Goal: Task Accomplishment & Management: Use online tool/utility

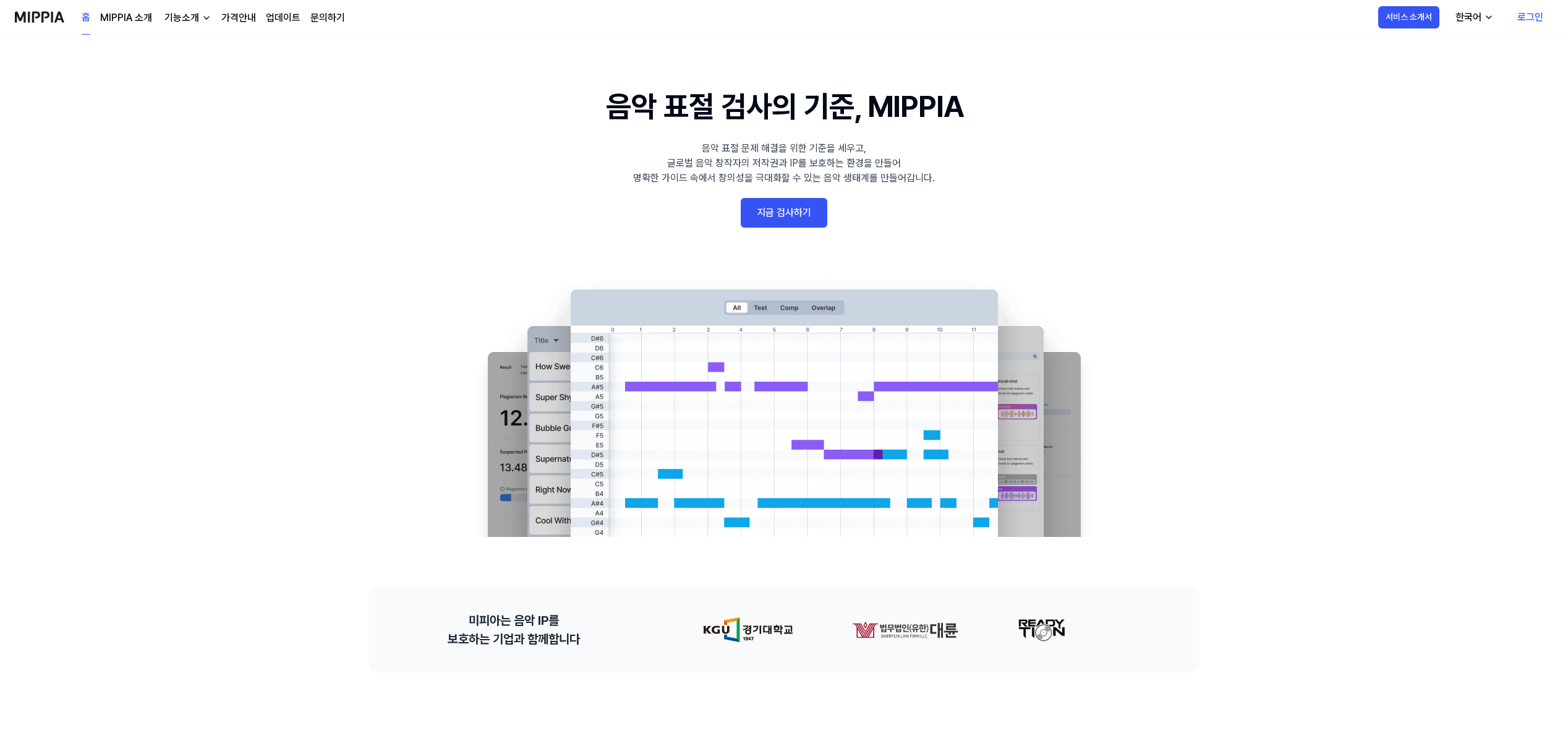
click at [799, 212] on link "지금 검사하기" at bounding box center [784, 213] width 86 height 30
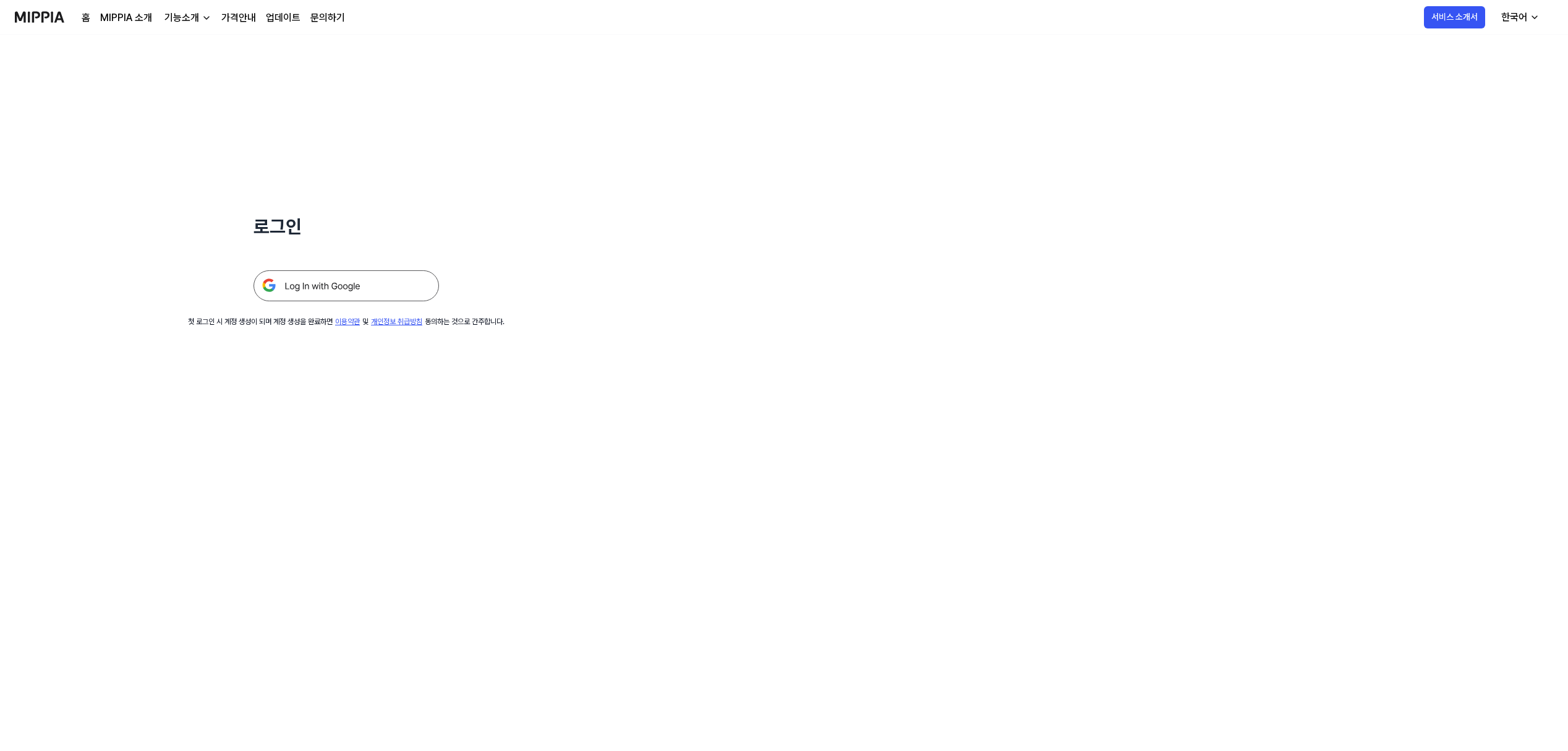
click at [371, 279] on img at bounding box center [347, 286] width 186 height 31
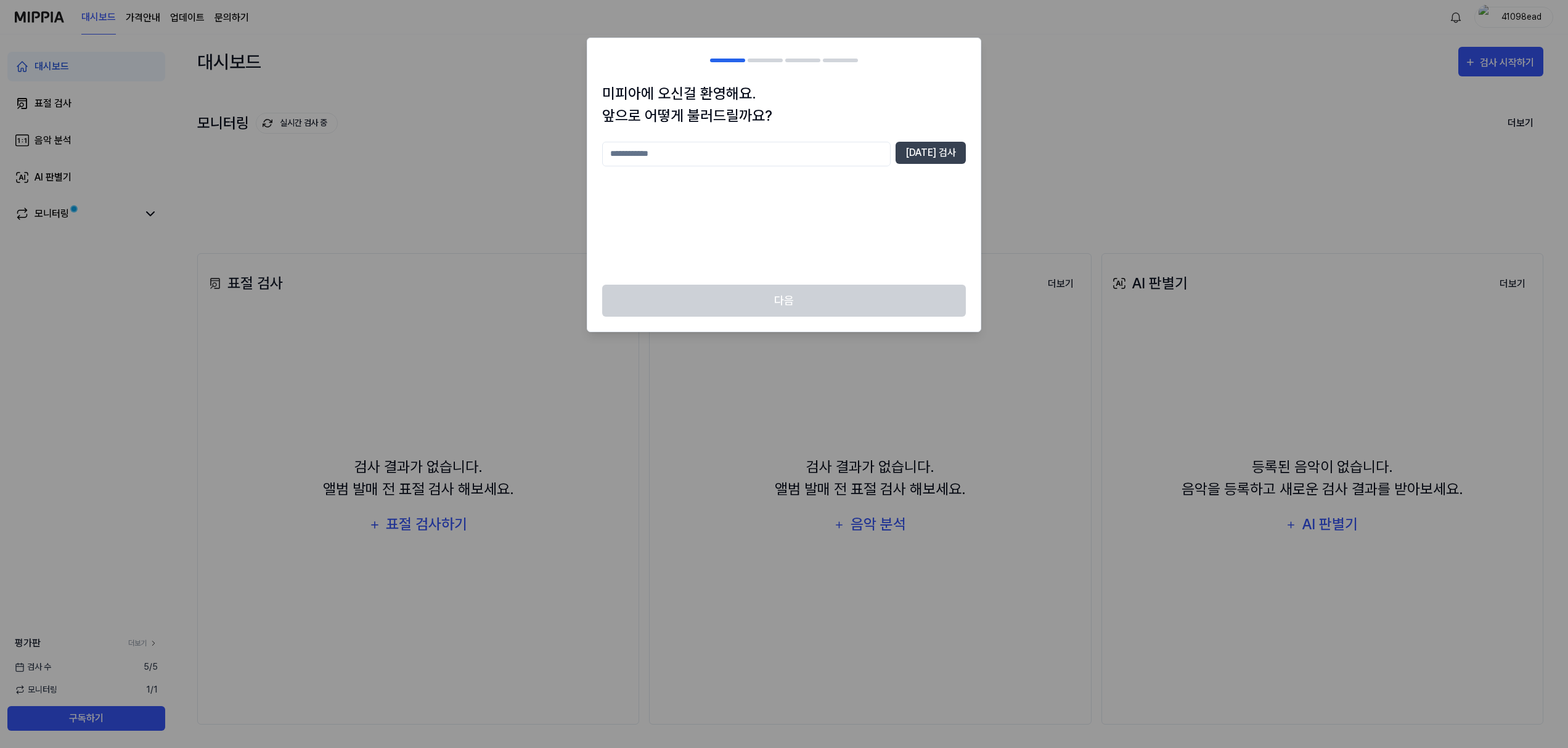
click at [740, 159] on input "text" at bounding box center [746, 154] width 288 height 25
type input "*"
type input "**"
click at [963, 147] on button "중복 검사" at bounding box center [930, 152] width 70 height 22
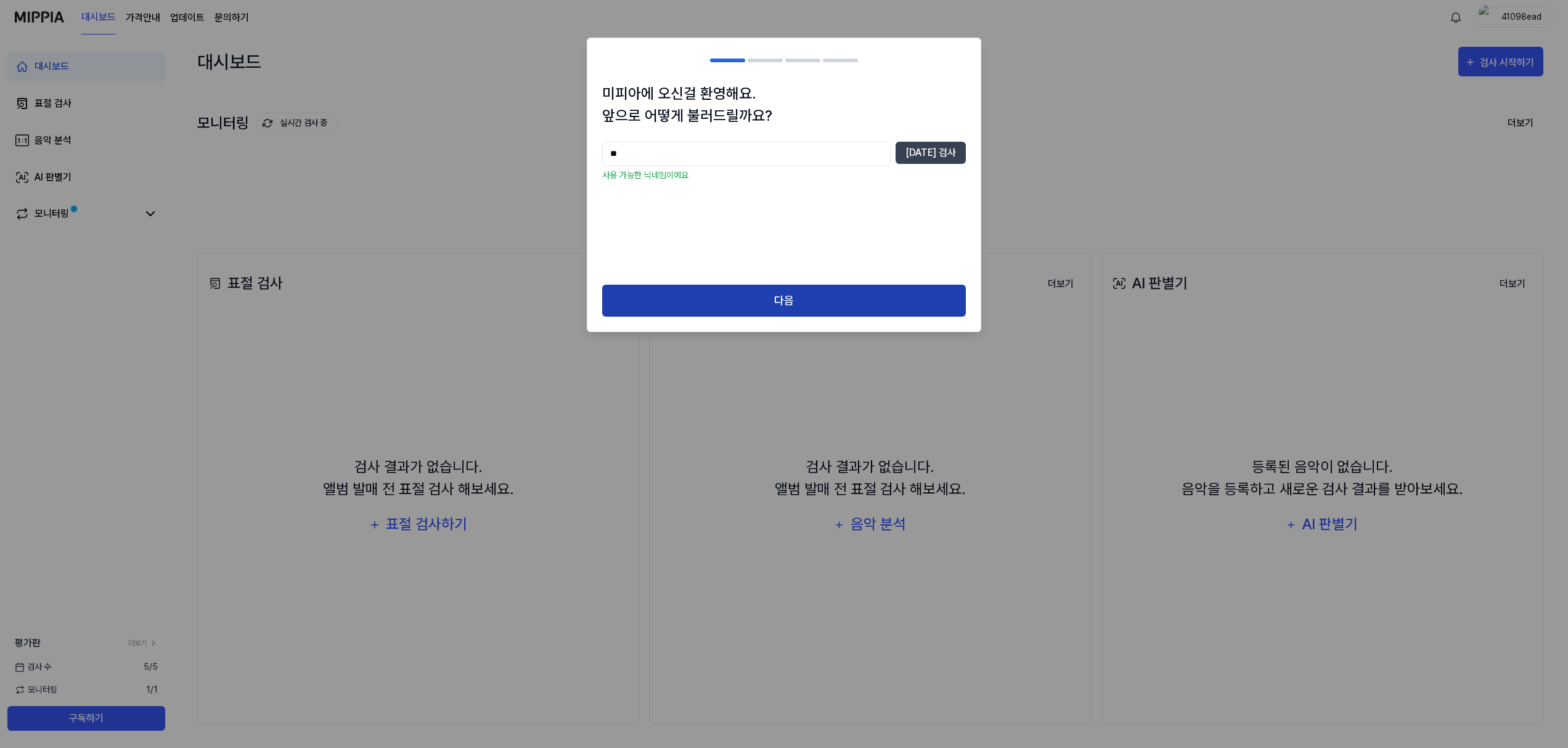
click at [757, 295] on button "다음" at bounding box center [784, 301] width 364 height 33
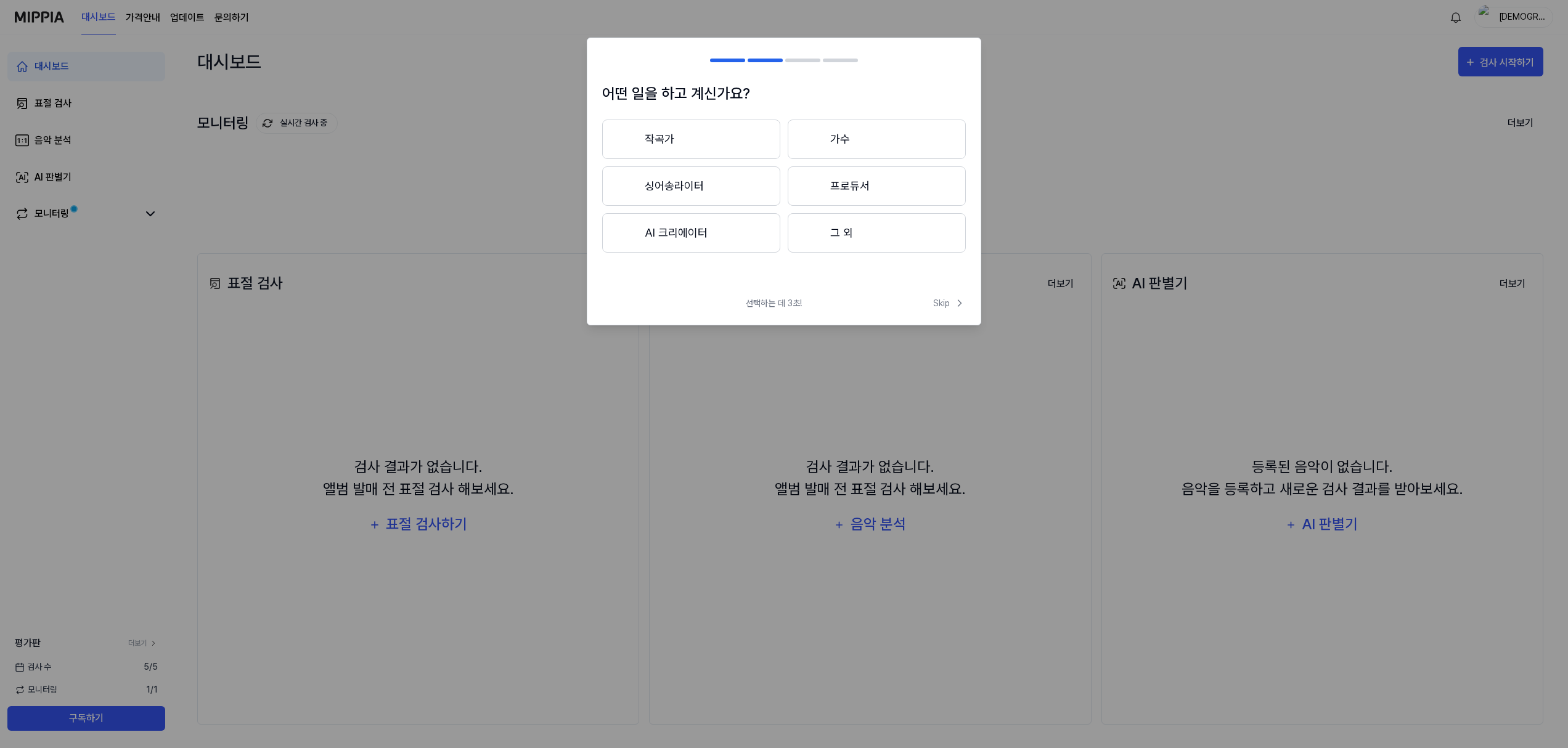
click at [822, 139] on button "가수" at bounding box center [877, 139] width 178 height 40
click at [847, 189] on button "3년 이상" at bounding box center [877, 186] width 178 height 40
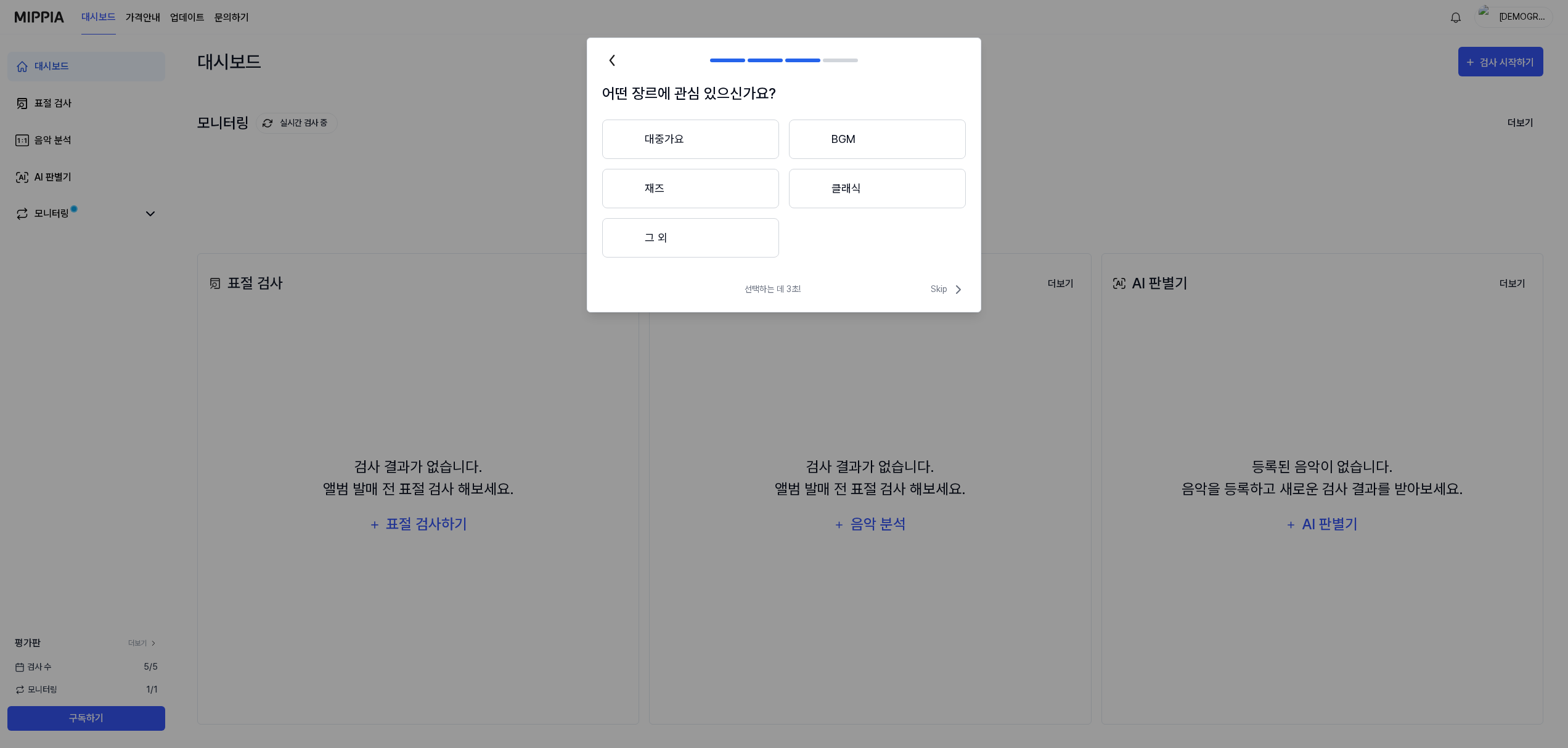
click at [724, 145] on button "대중가요" at bounding box center [690, 139] width 177 height 40
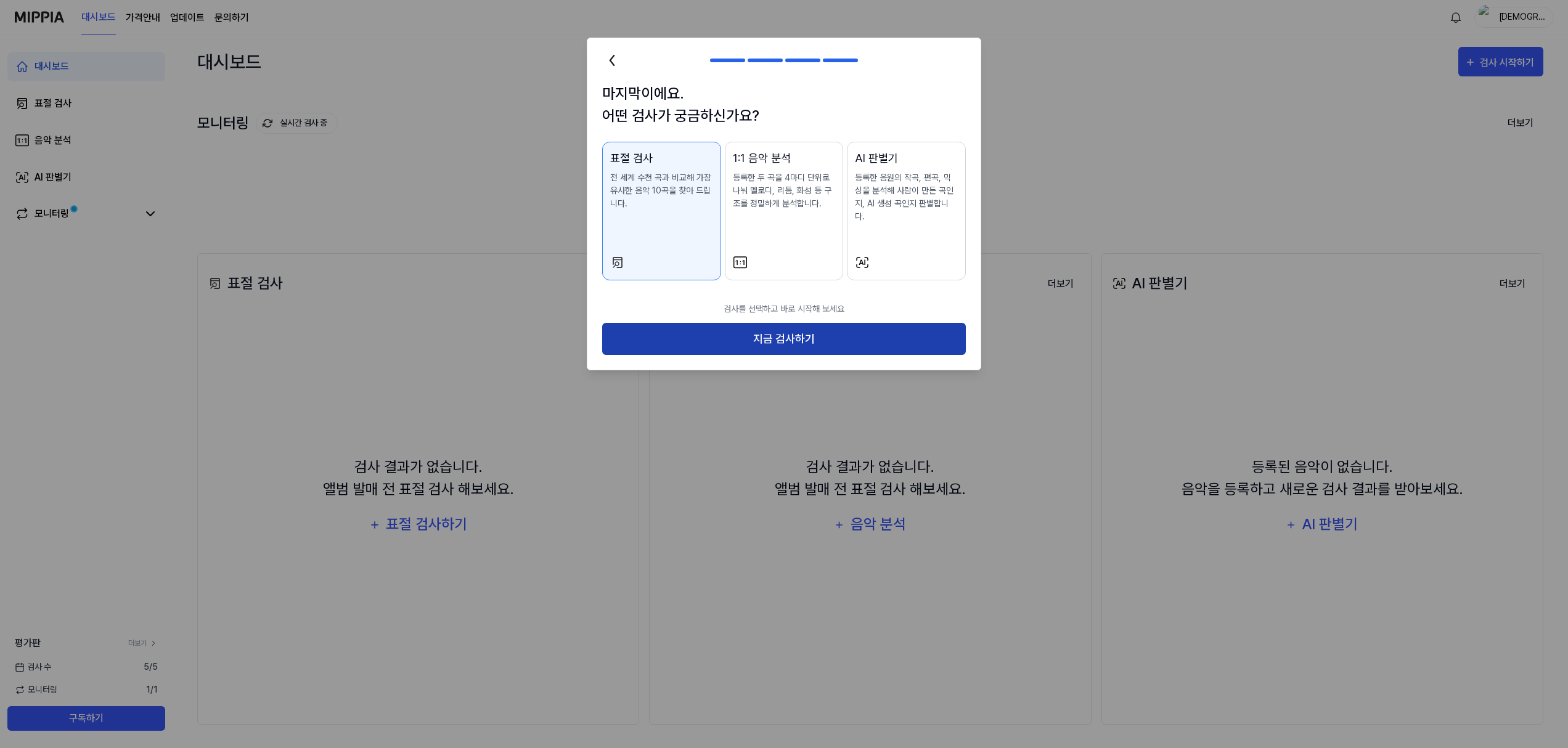
click at [790, 327] on button "지금 검사하기" at bounding box center [784, 339] width 364 height 33
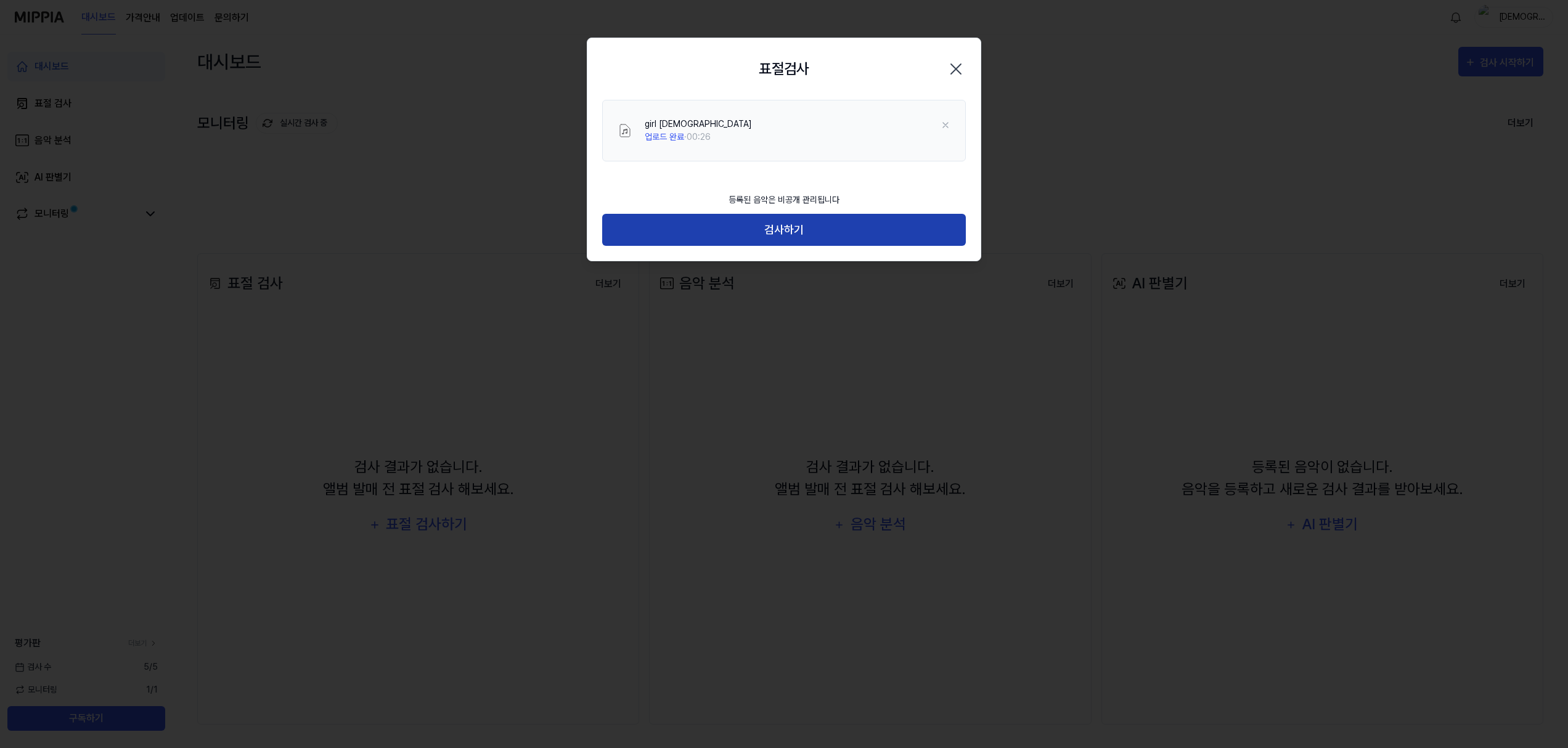
click at [806, 238] on button "검사하기" at bounding box center [784, 230] width 364 height 33
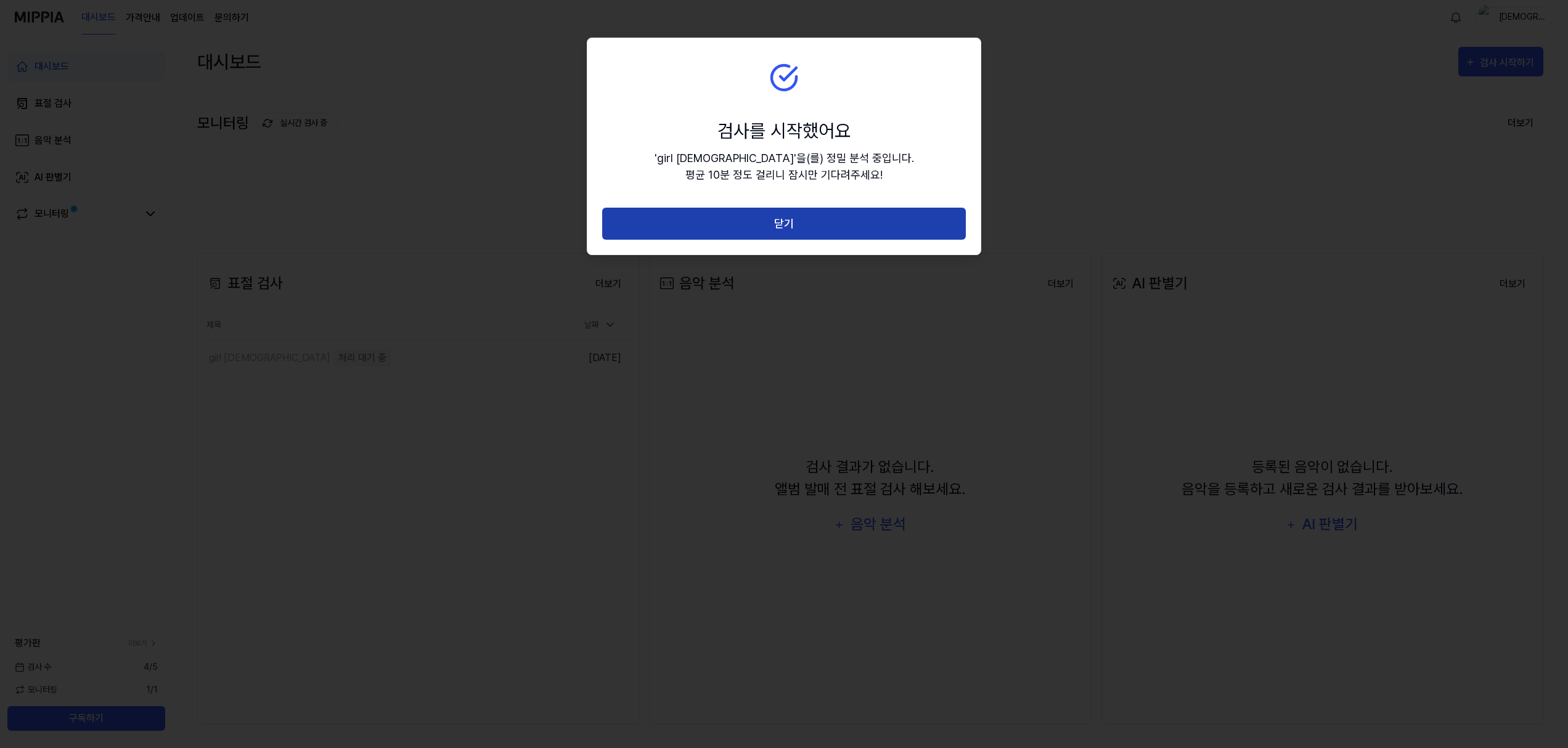
click at [802, 223] on button "닫기" at bounding box center [784, 223] width 364 height 33
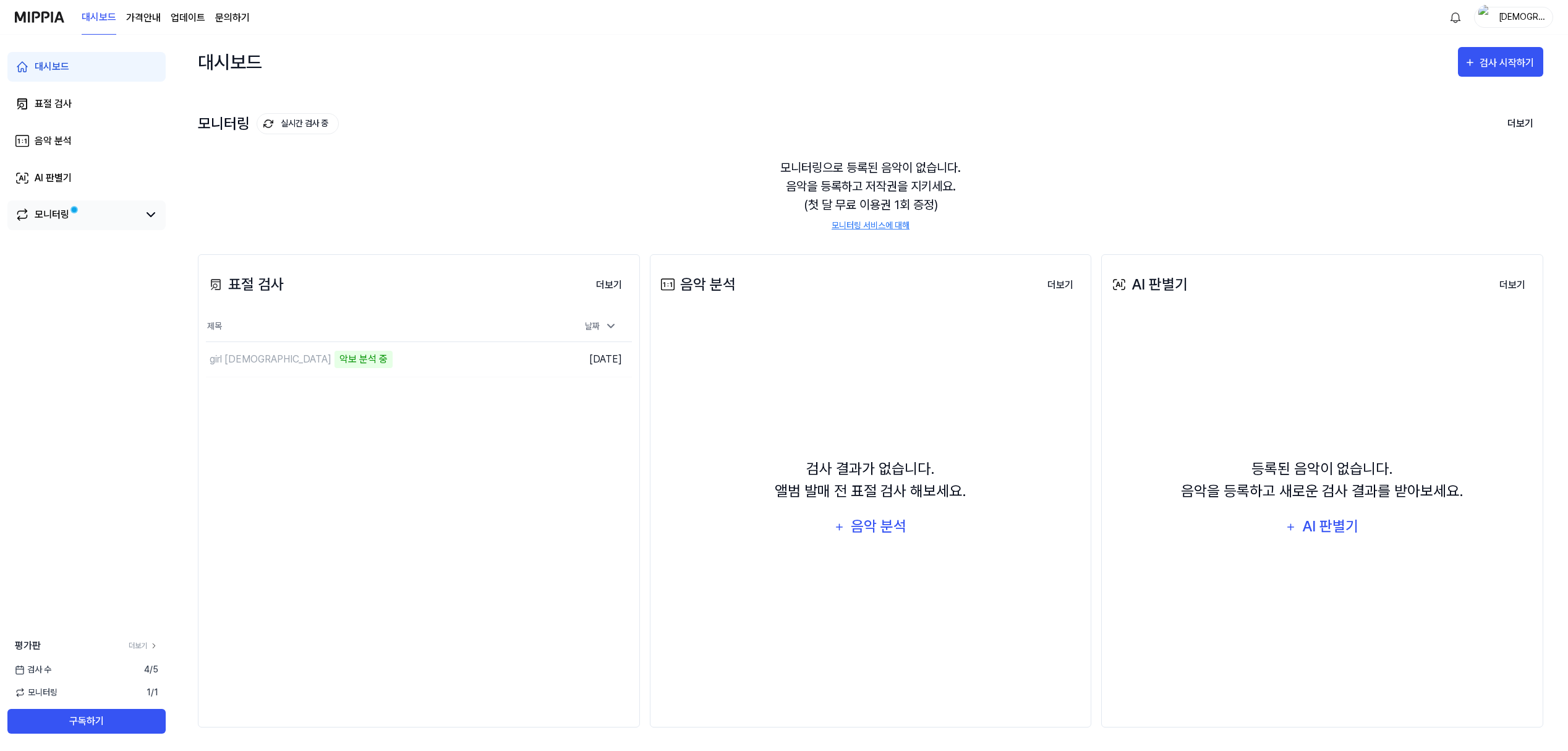
click at [121, 204] on div "모니터링" at bounding box center [86, 215] width 158 height 30
click at [118, 212] on link "모니터링" at bounding box center [76, 215] width 124 height 15
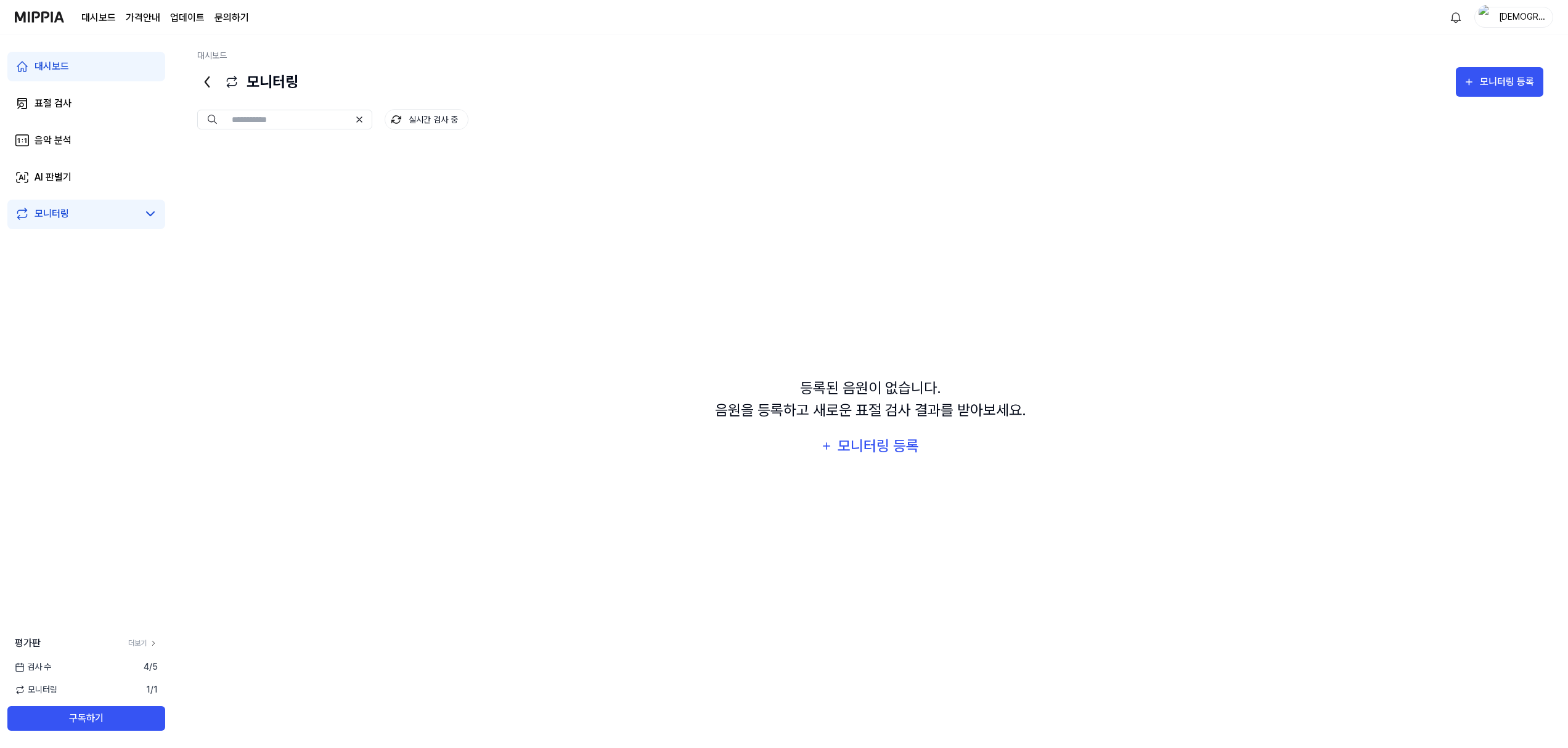
click at [74, 215] on link "모니터링" at bounding box center [76, 214] width 124 height 14
click at [65, 72] on div "대시보드" at bounding box center [52, 66] width 35 height 14
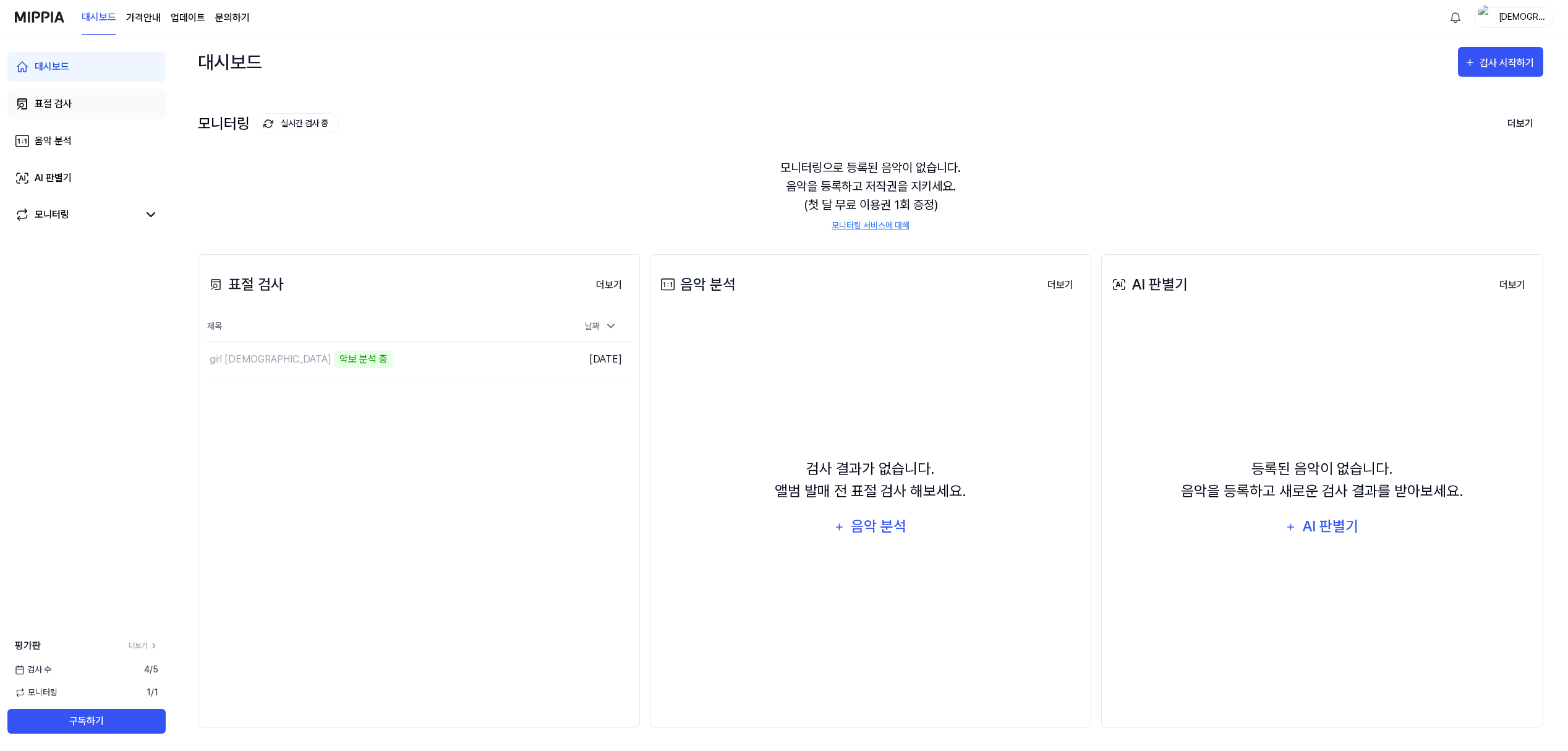
click at [67, 103] on div "표절 검사" at bounding box center [53, 104] width 37 height 15
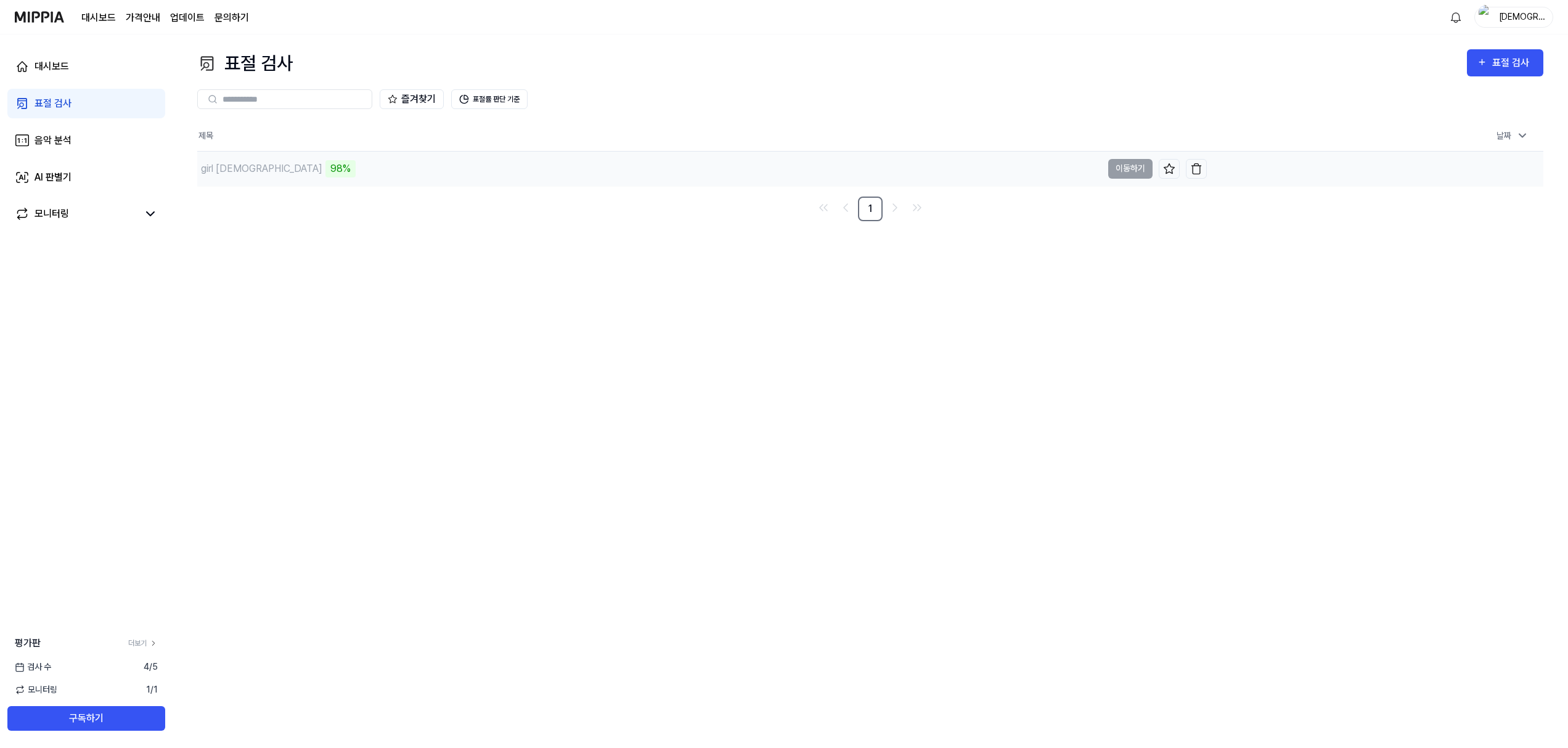
click at [274, 171] on div "girl 1 98%" at bounding box center [650, 169] width 905 height 35
click at [232, 175] on div "girl 1" at bounding box center [650, 169] width 905 height 35
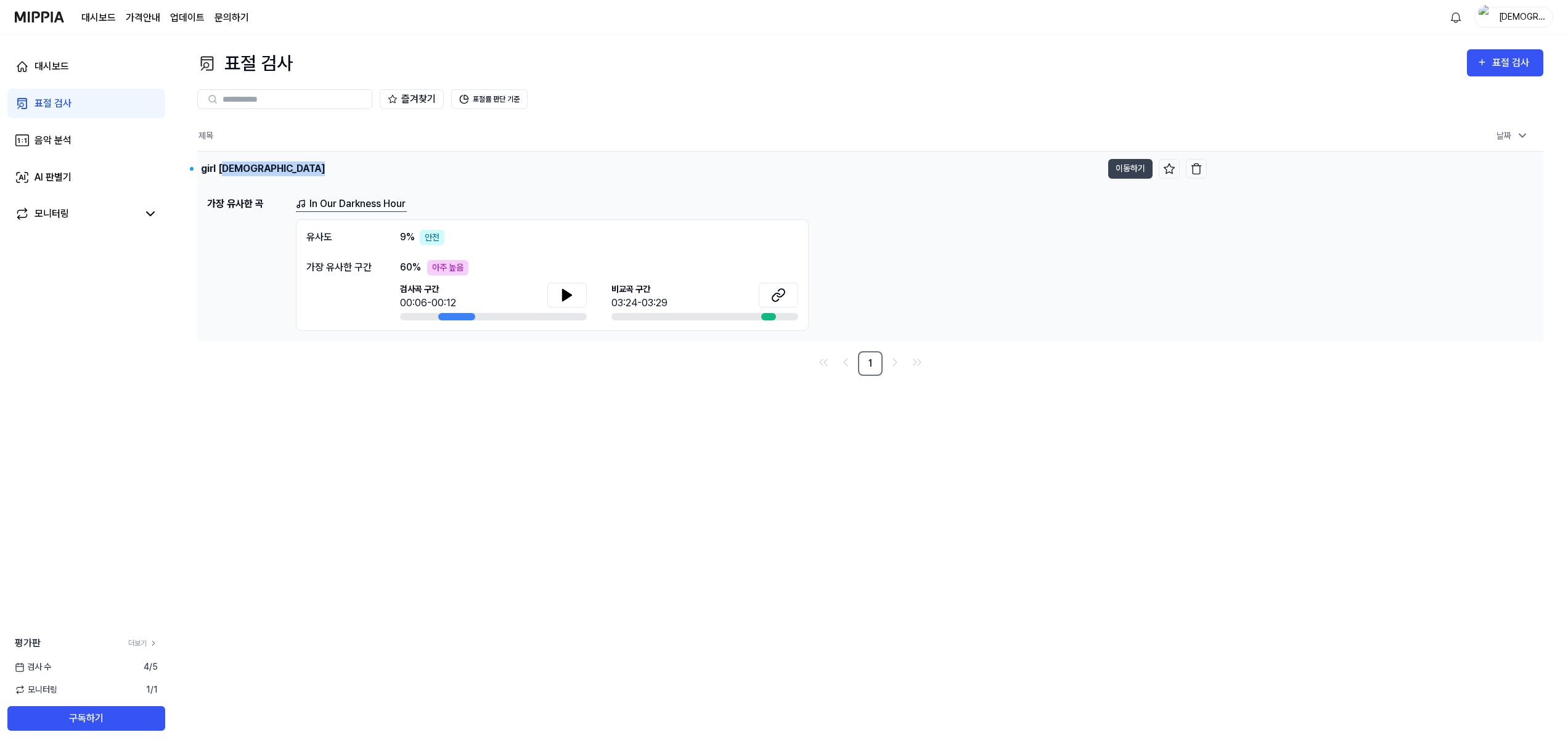
click at [232, 175] on div "girl 1" at bounding box center [650, 169] width 905 height 35
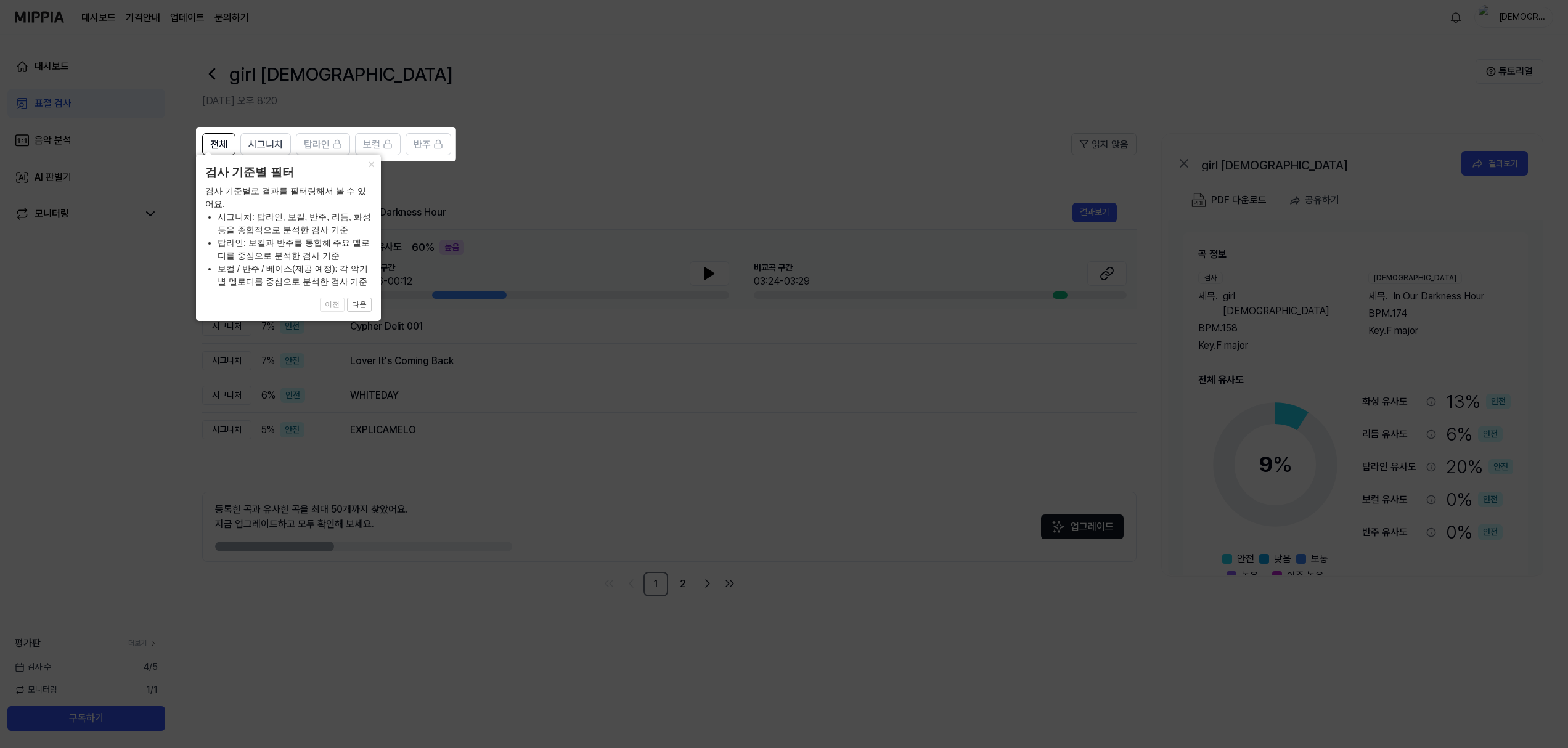
click at [584, 152] on icon at bounding box center [784, 374] width 1568 height 748
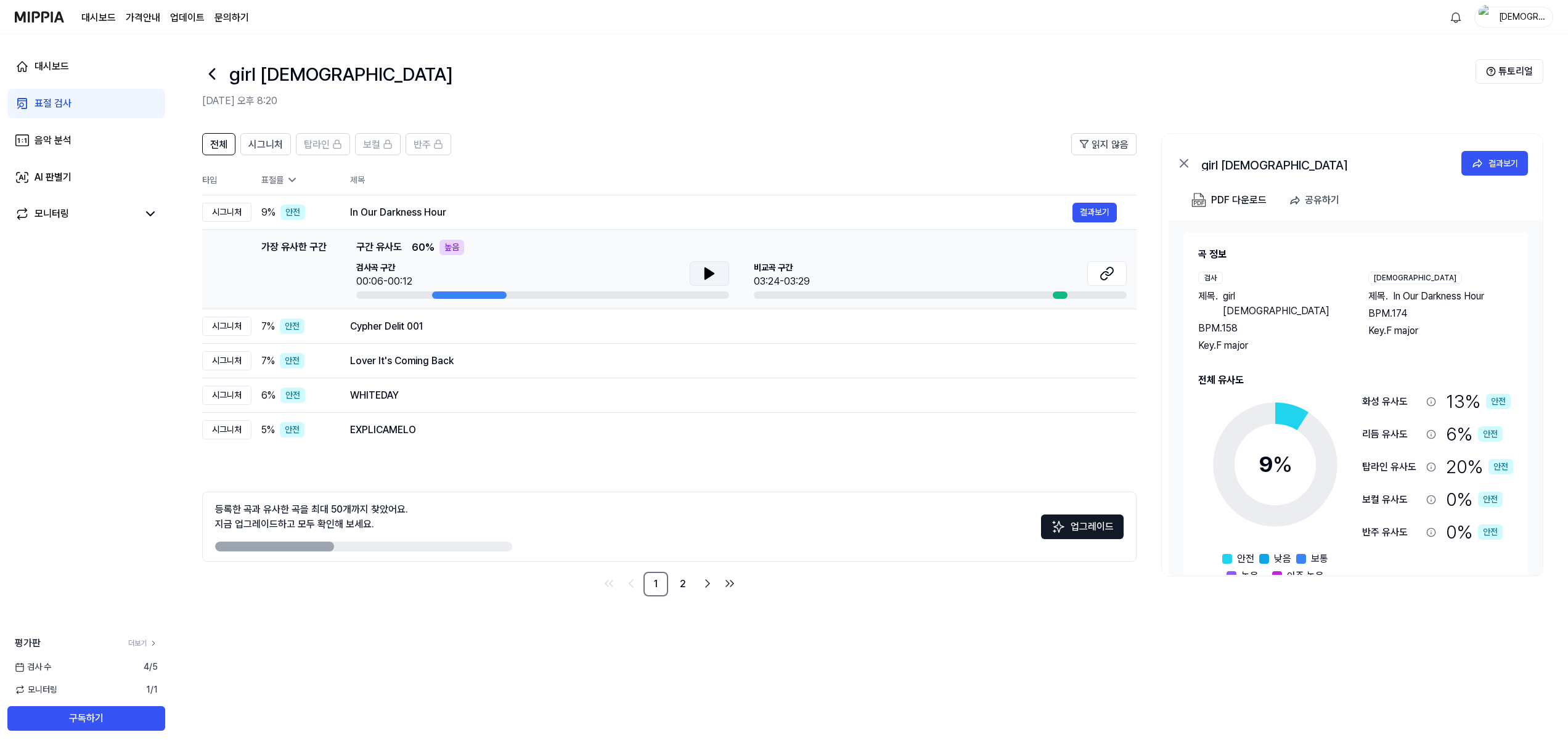
click at [698, 274] on button at bounding box center [709, 274] width 40 height 25
drag, startPoint x: 785, startPoint y: 280, endPoint x: 923, endPoint y: 271, distance: 138.3
click at [789, 280] on div "03:24-03:29" at bounding box center [782, 281] width 56 height 14
click at [1108, 270] on icon at bounding box center [1107, 273] width 14 height 14
click at [1100, 327] on button "결과보기" at bounding box center [1094, 326] width 44 height 20
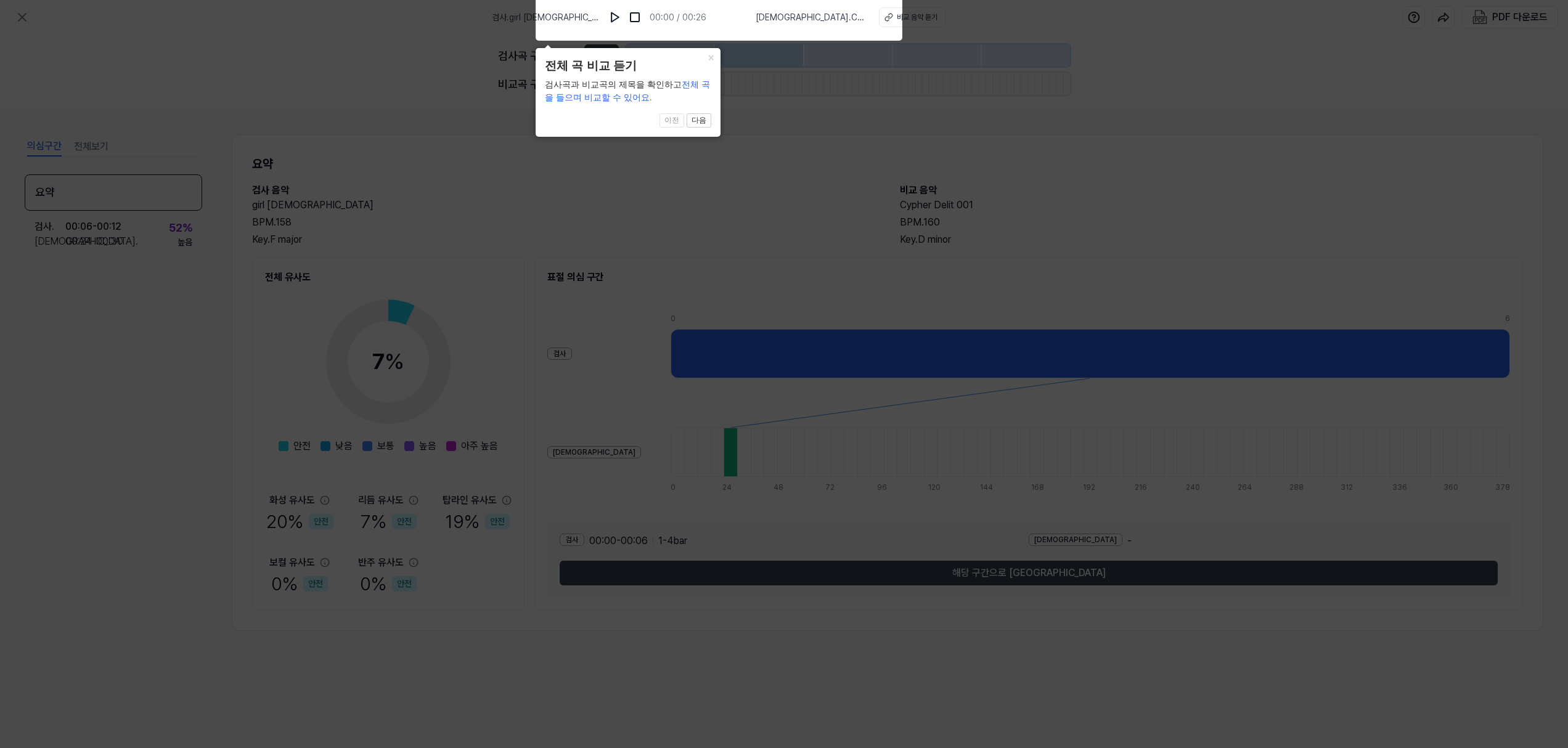
click at [793, 168] on icon at bounding box center [784, 371] width 1568 height 755
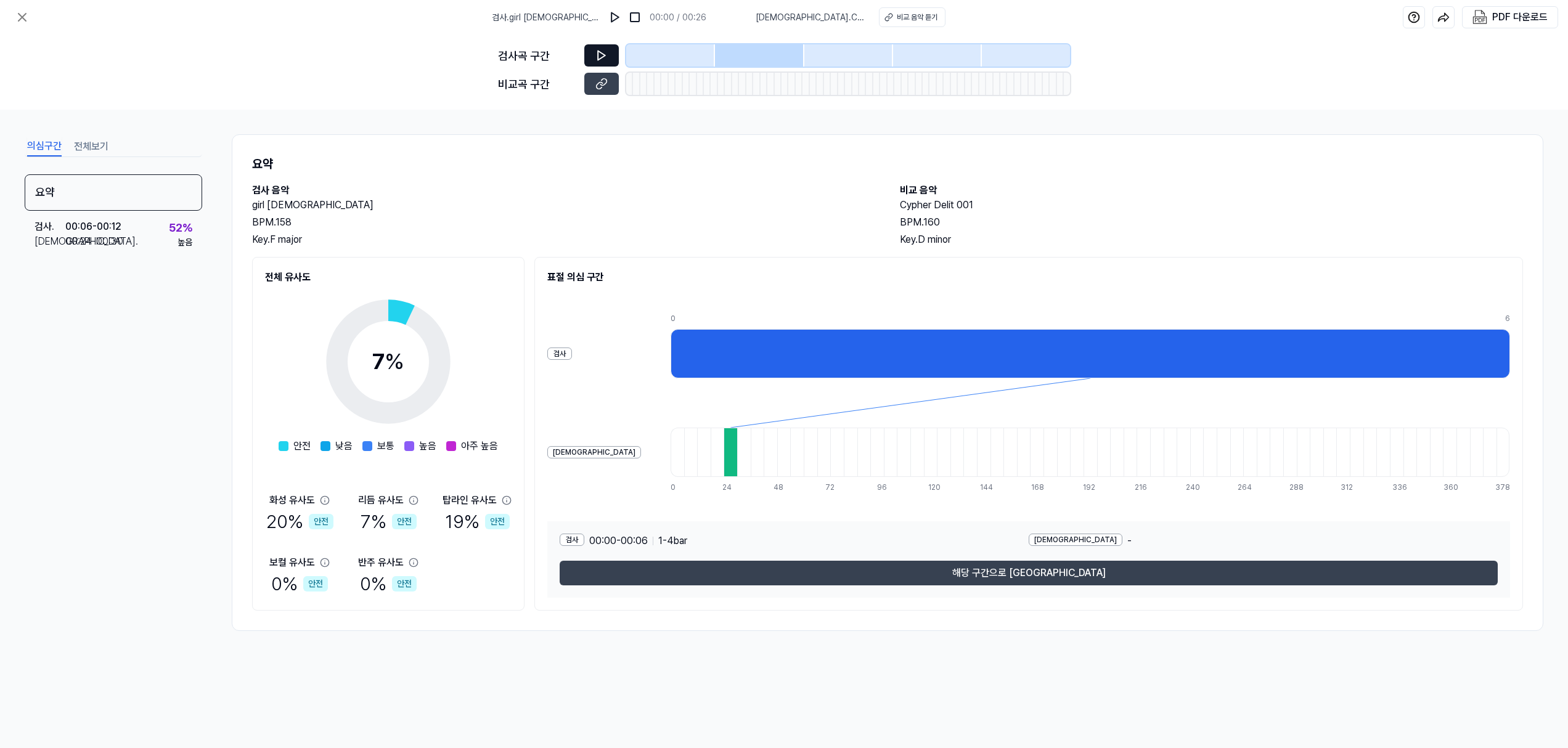
click at [596, 53] on icon at bounding box center [601, 55] width 12 height 12
click at [601, 53] on icon at bounding box center [601, 56] width 7 height 9
click at [763, 57] on div at bounding box center [759, 55] width 89 height 22
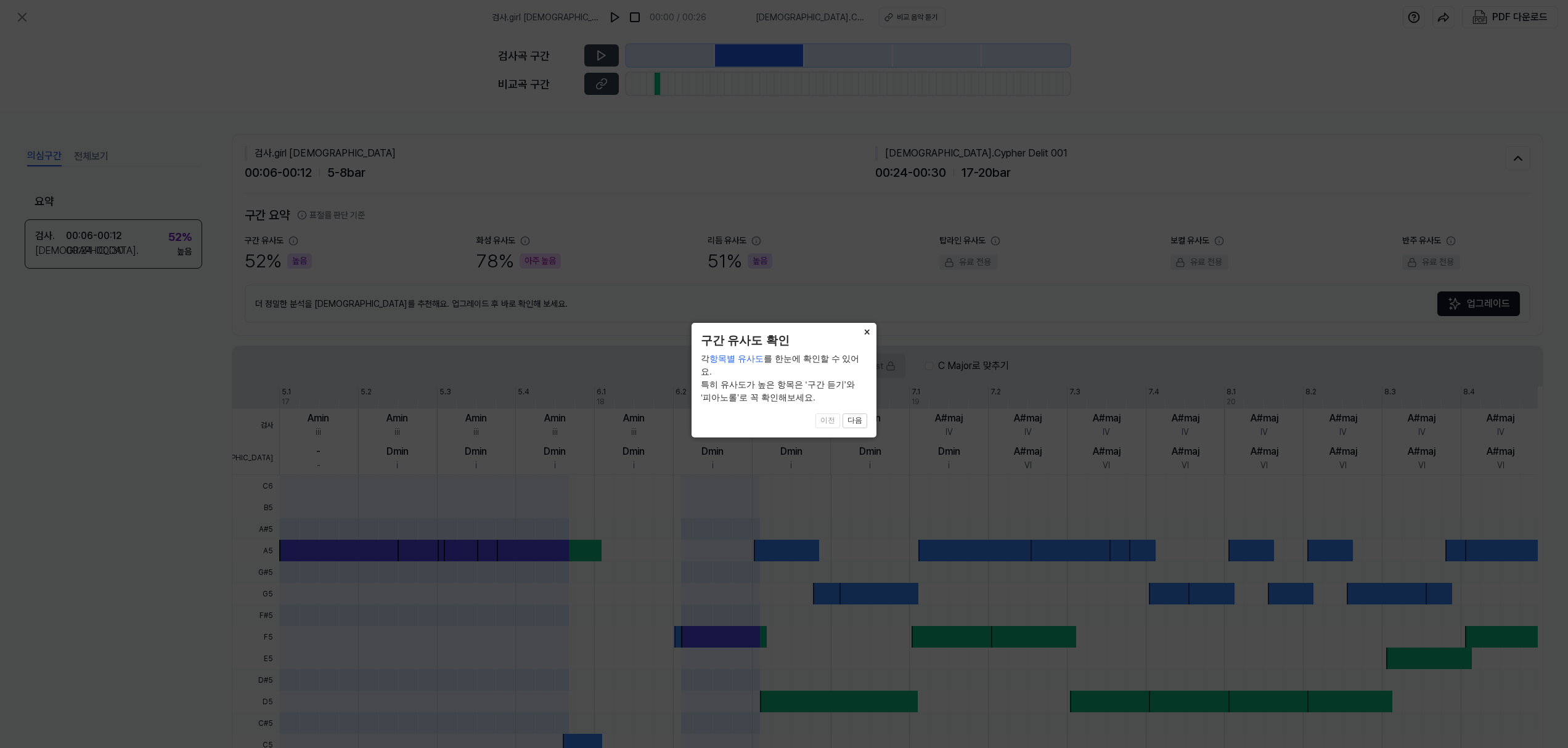
click at [865, 327] on button "×" at bounding box center [866, 332] width 20 height 17
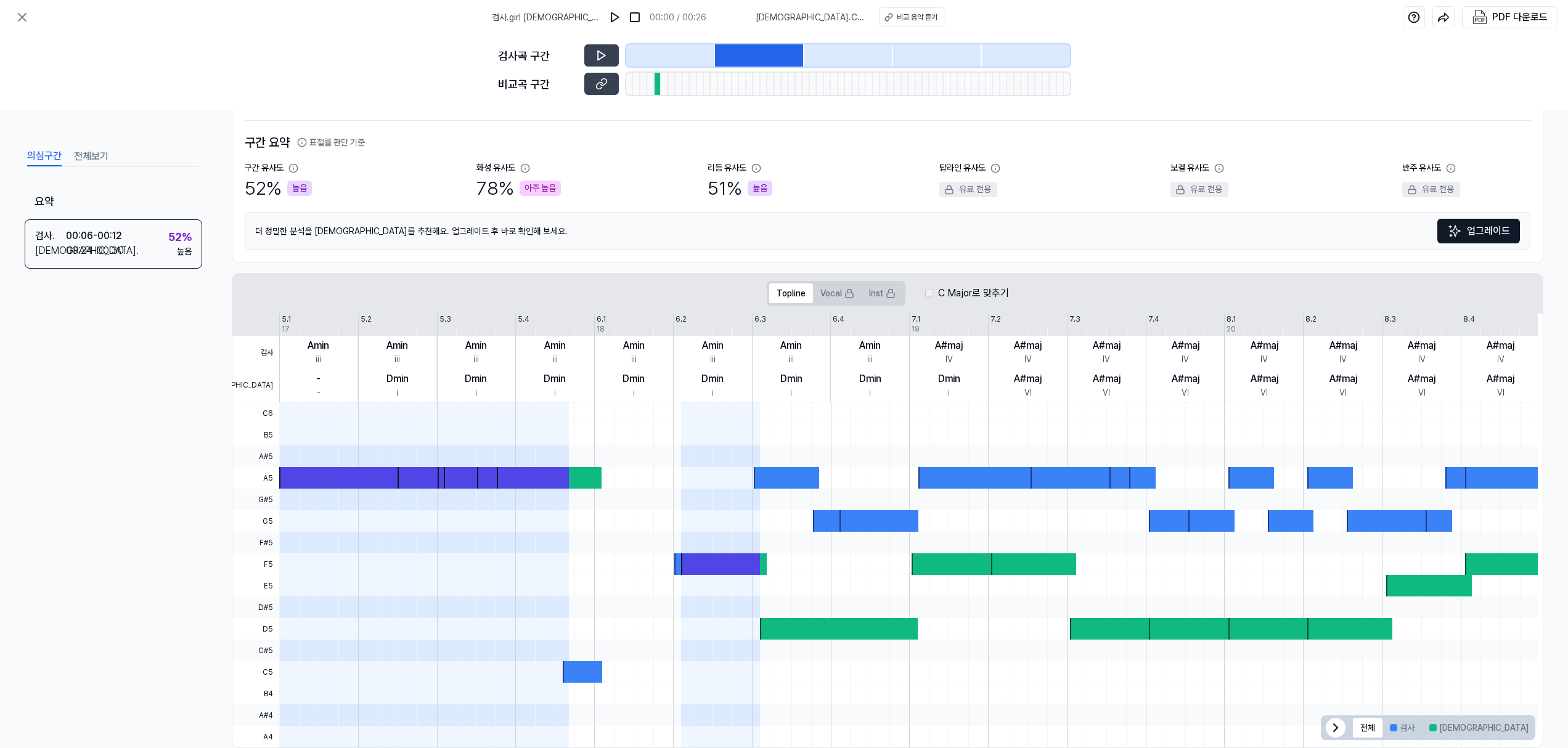
scroll to position [74, 0]
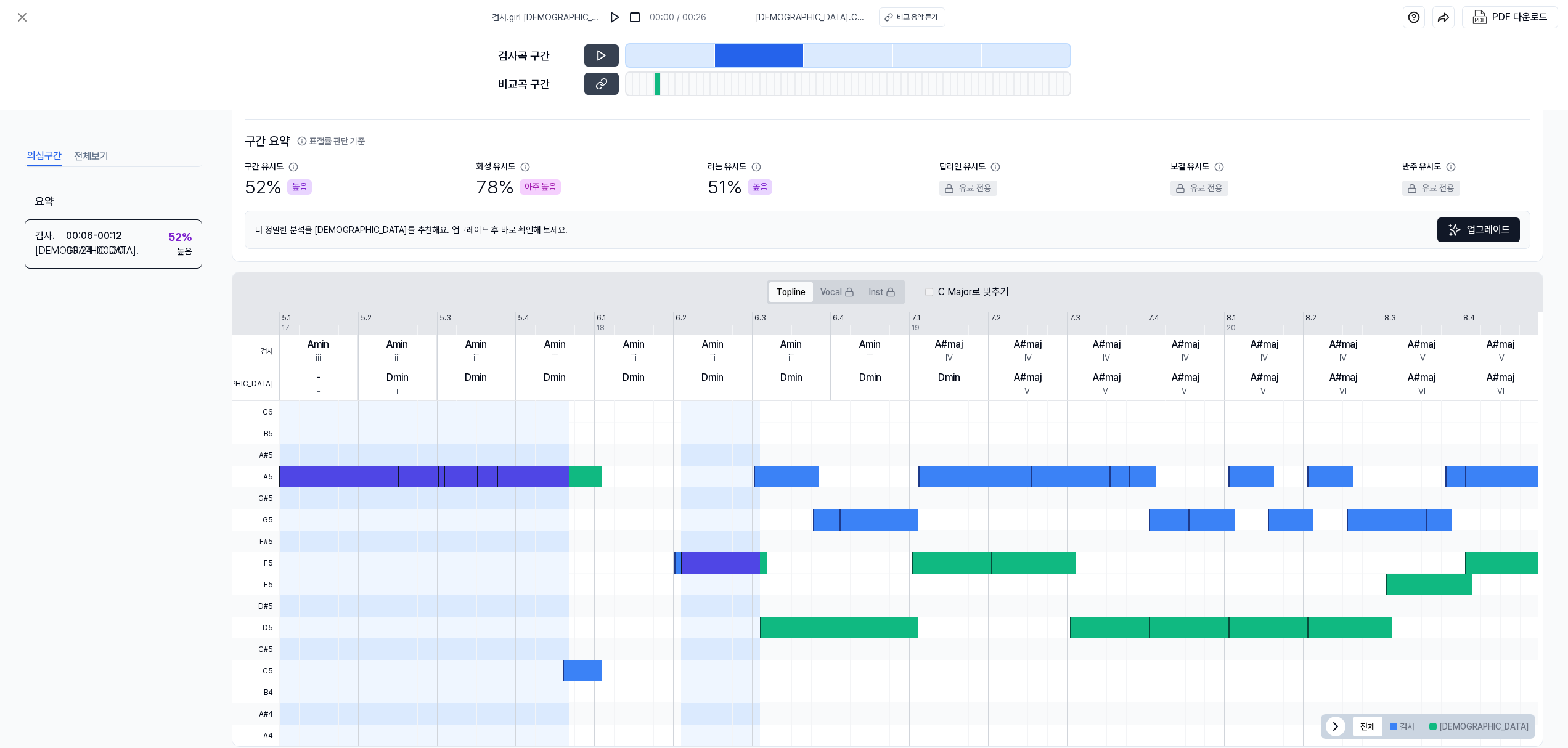
click at [791, 293] on button "Topline" at bounding box center [791, 292] width 44 height 20
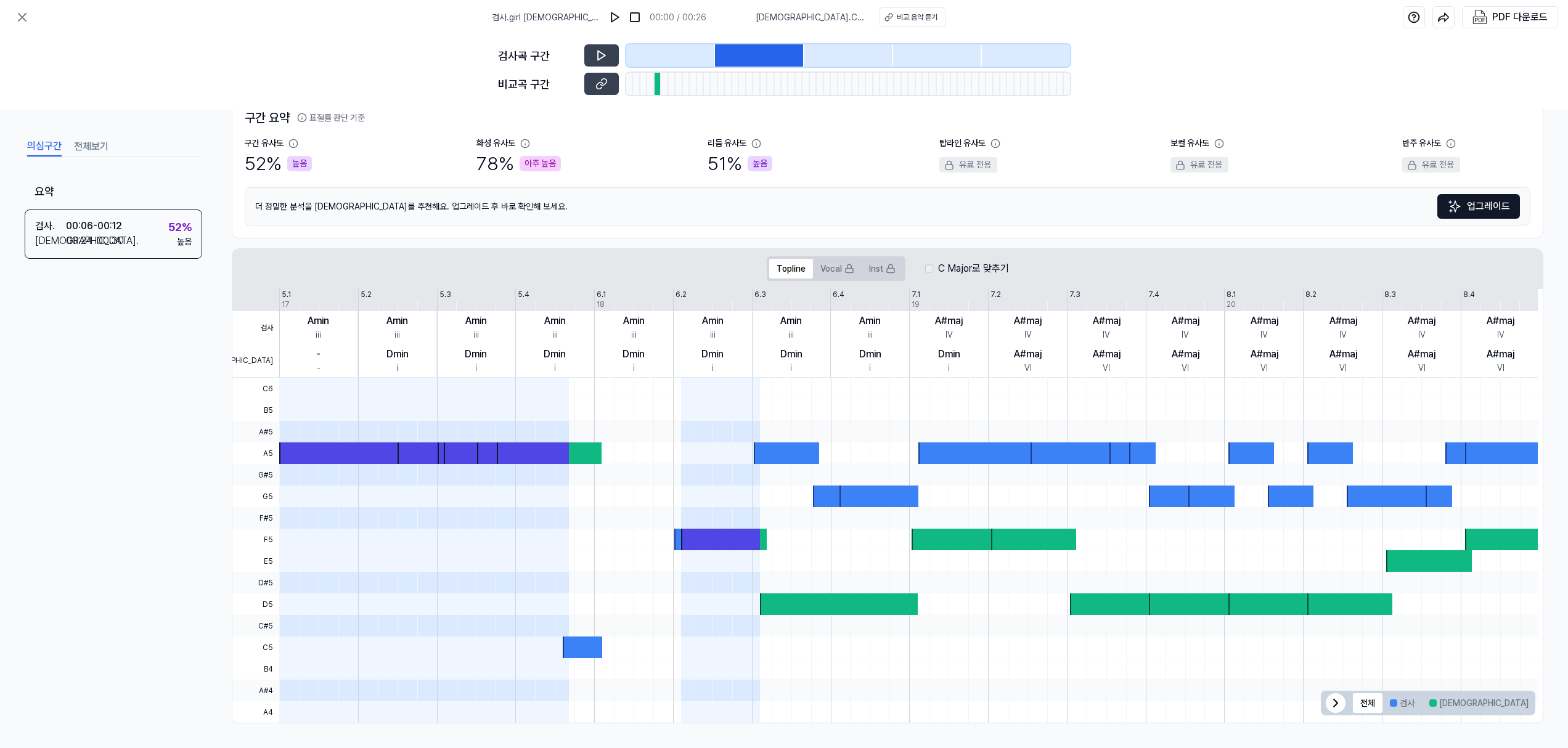
scroll to position [0, 0]
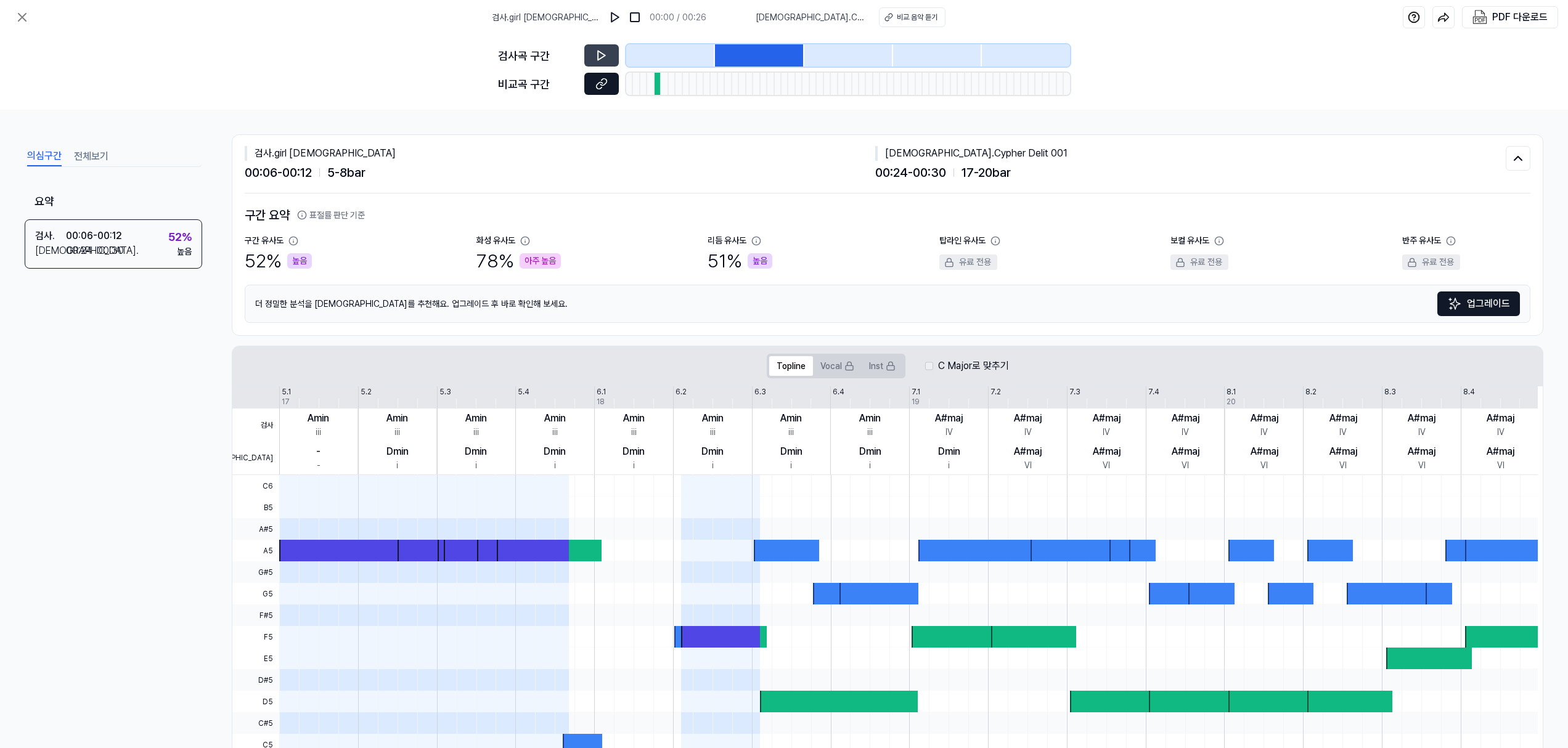
click at [602, 82] on icon at bounding box center [601, 83] width 12 height 12
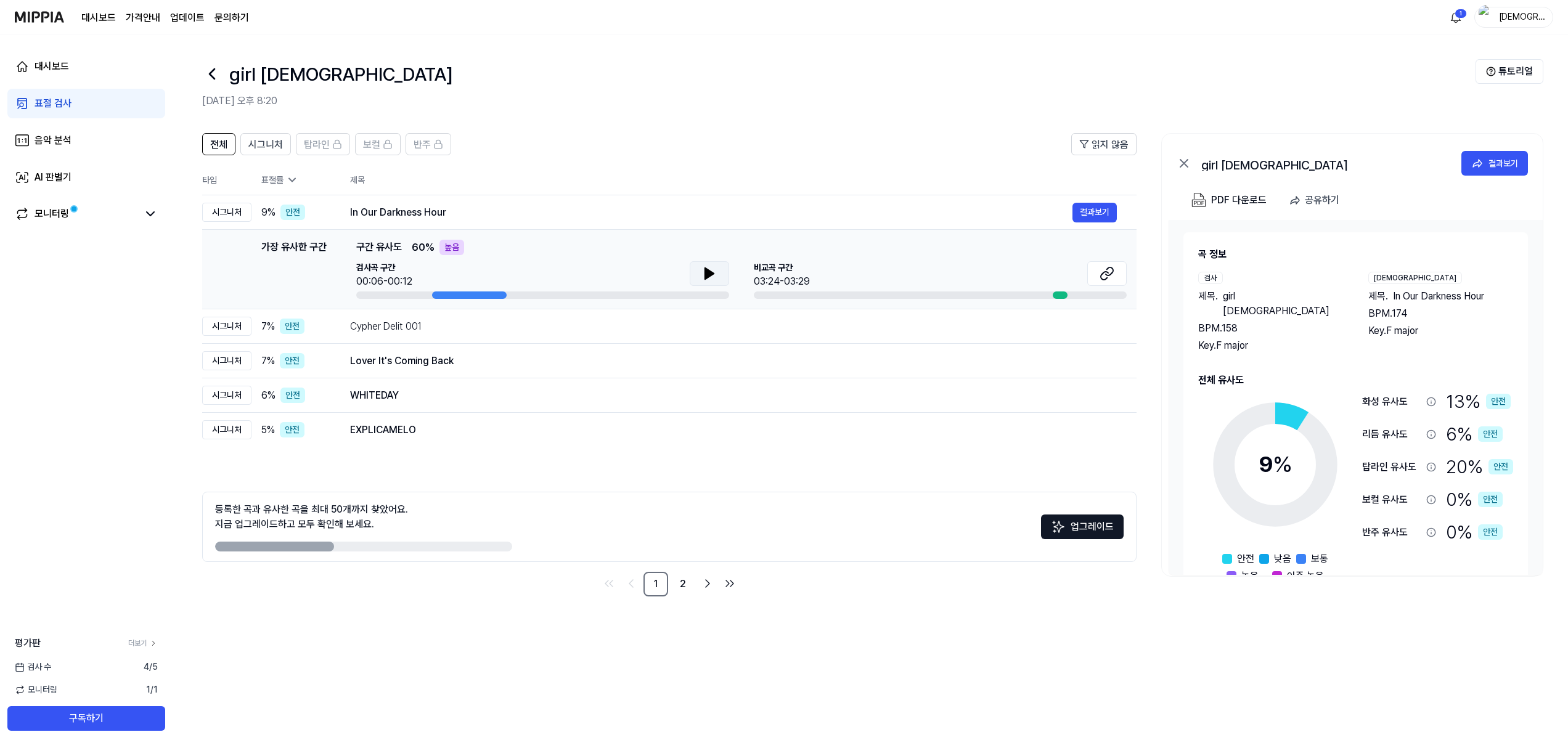
click at [711, 270] on icon at bounding box center [710, 273] width 9 height 11
click at [711, 273] on icon at bounding box center [711, 274] width 2 height 10
click at [399, 326] on div "Cypher Delit 001" at bounding box center [711, 327] width 722 height 14
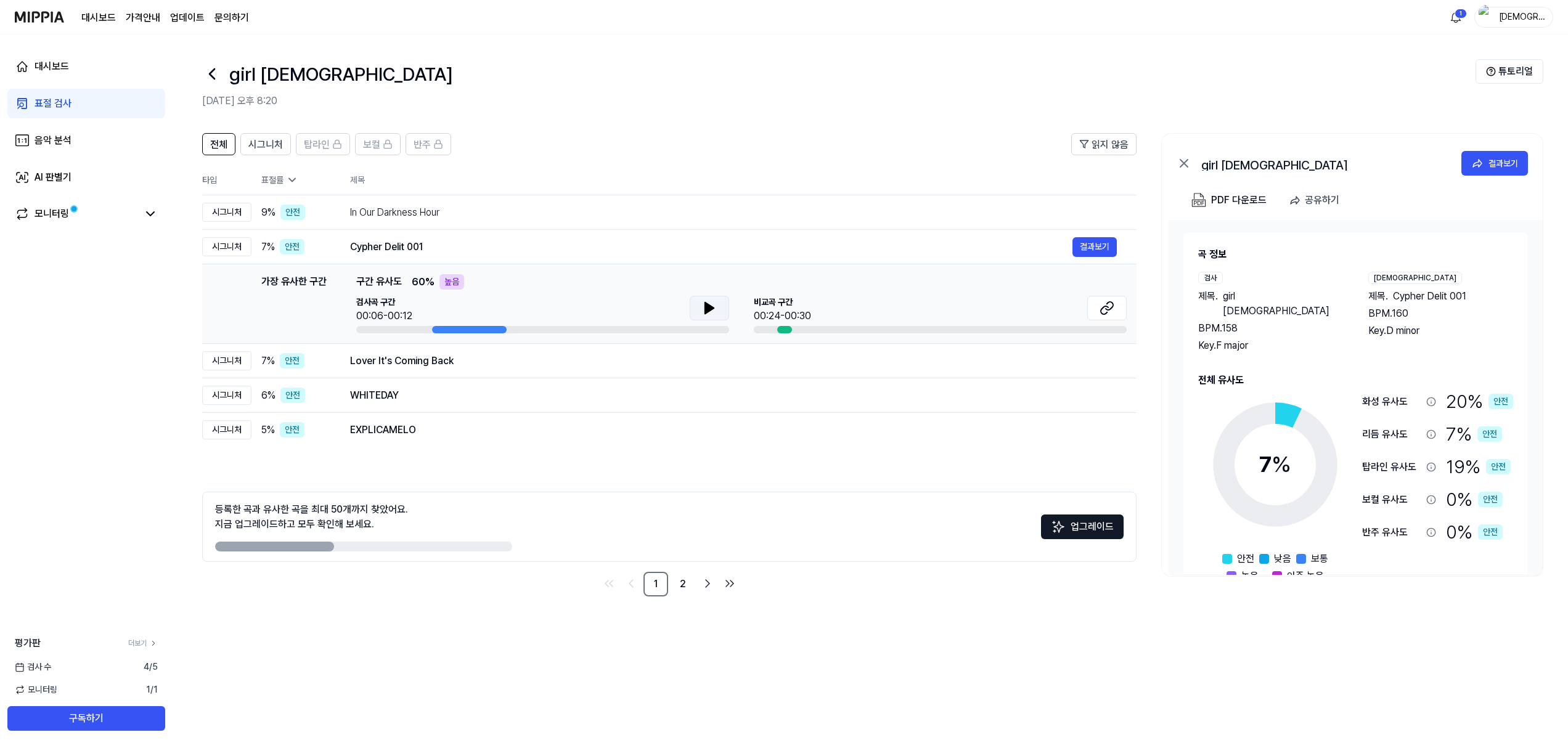
click at [711, 304] on icon at bounding box center [709, 308] width 14 height 14
click at [711, 304] on icon at bounding box center [711, 309] width 2 height 10
click at [483, 353] on div "Lover It's Coming Back" at bounding box center [711, 361] width 722 height 14
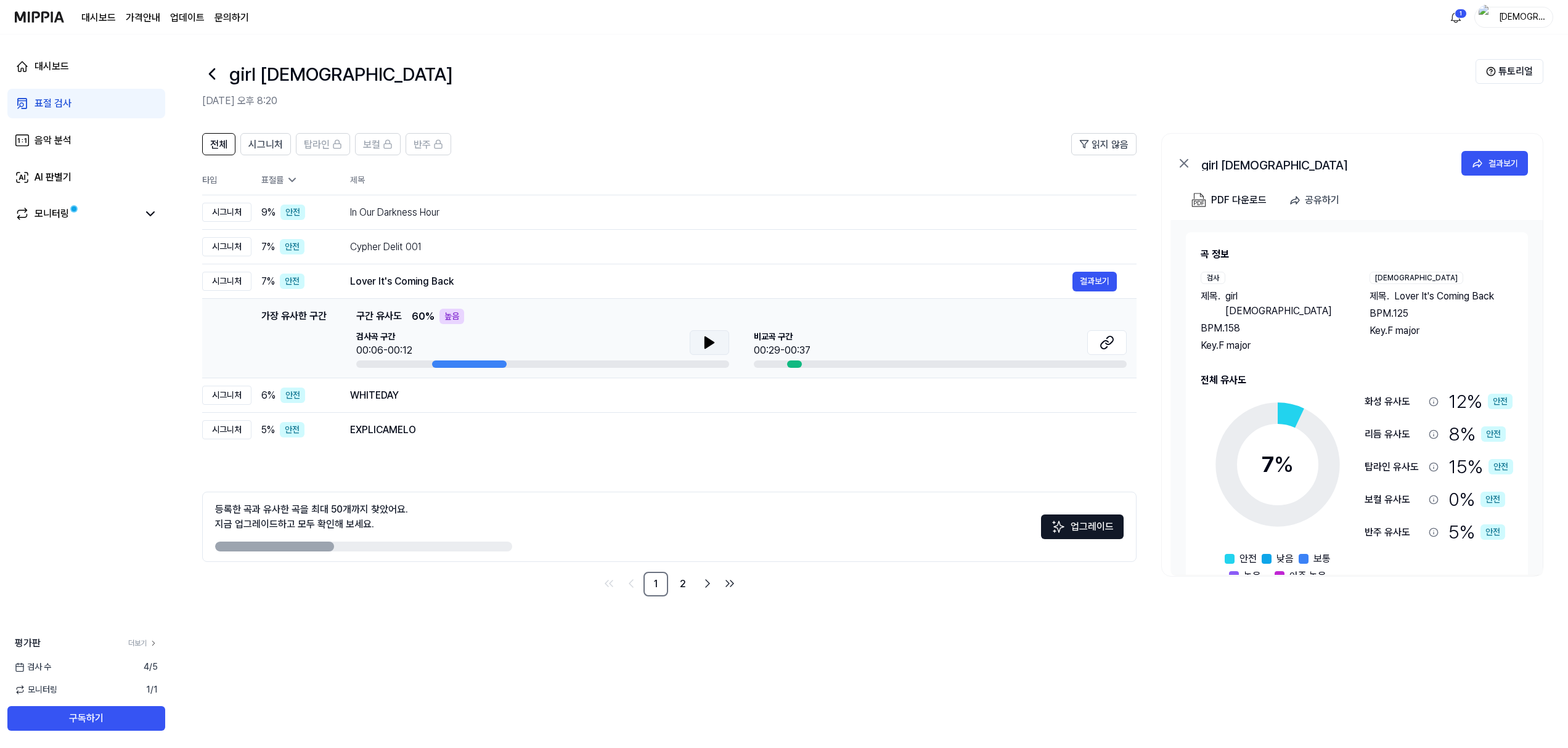
click at [714, 343] on icon at bounding box center [710, 342] width 9 height 11
click at [714, 343] on icon at bounding box center [709, 343] width 14 height 14
click at [505, 388] on div "WHITEDAY" at bounding box center [711, 395] width 722 height 14
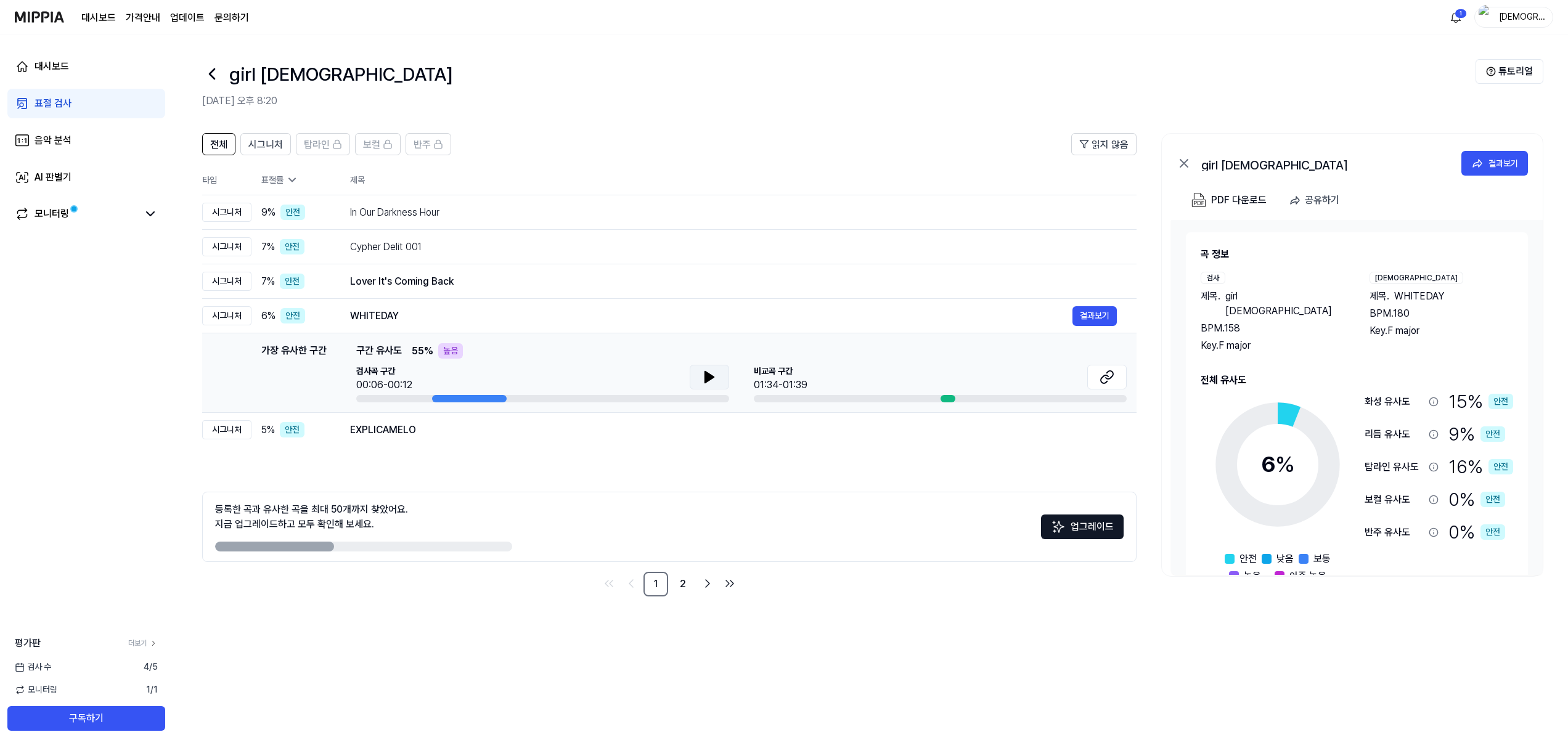
click at [714, 377] on icon at bounding box center [710, 377] width 9 height 11
click at [711, 376] on icon at bounding box center [711, 377] width 2 height 10
click at [439, 323] on div "WHITEDAY" at bounding box center [711, 316] width 722 height 14
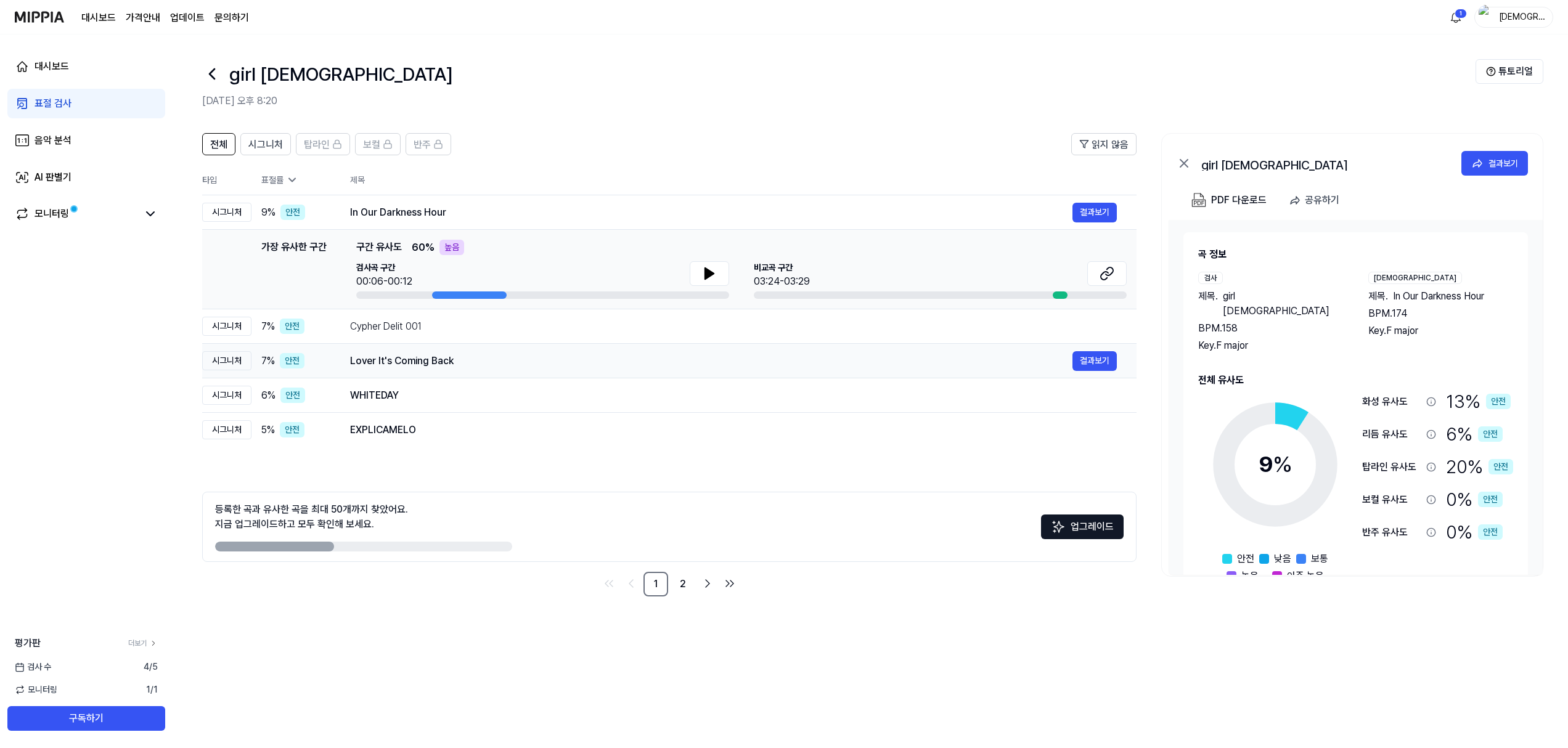
click at [520, 356] on div "Lover It's Coming Back" at bounding box center [711, 361] width 722 height 14
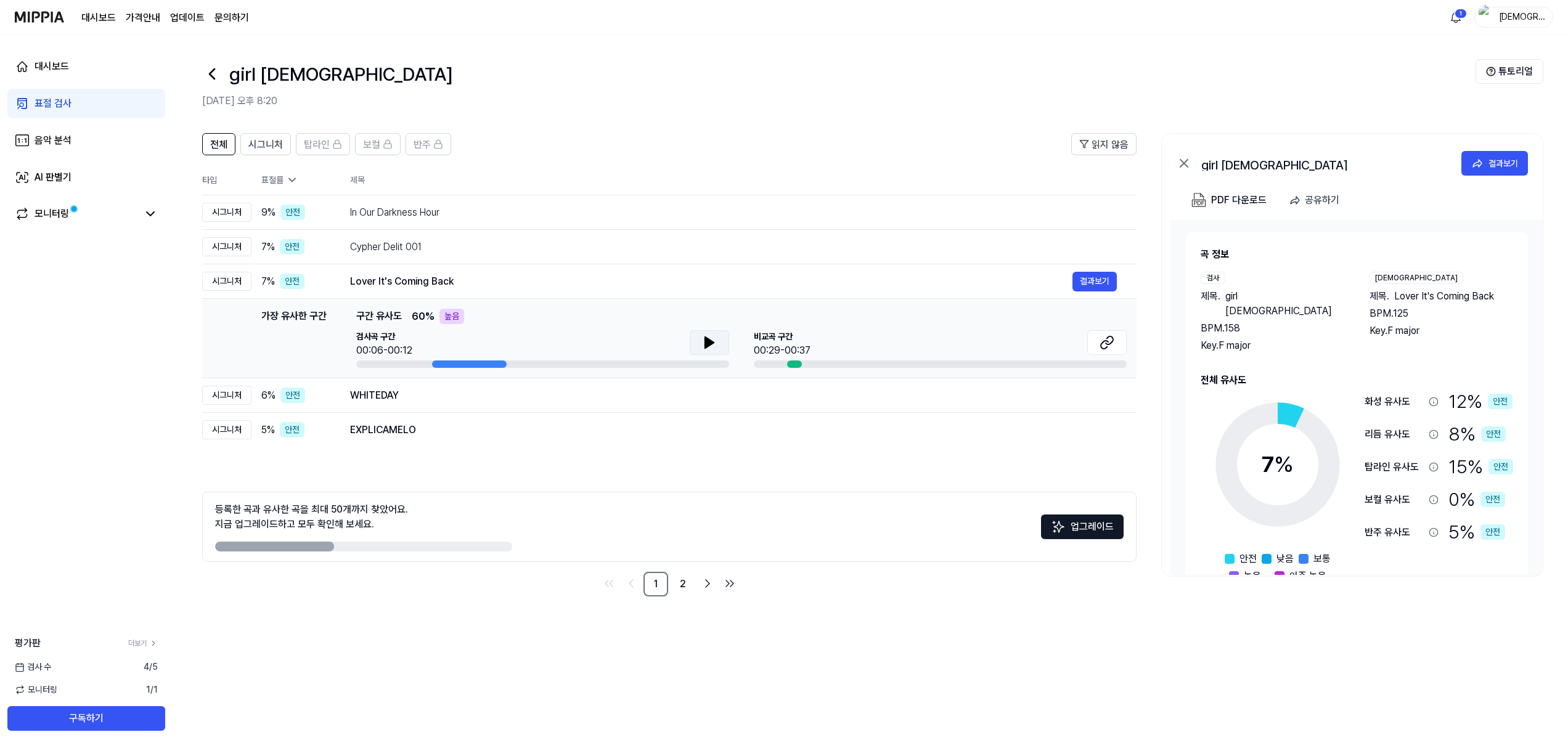
click at [697, 346] on button at bounding box center [709, 343] width 40 height 25
click at [716, 343] on icon at bounding box center [709, 343] width 14 height 14
click at [1100, 345] on icon at bounding box center [1107, 343] width 14 height 14
click at [382, 434] on div "EXPLICAMELO" at bounding box center [711, 430] width 722 height 14
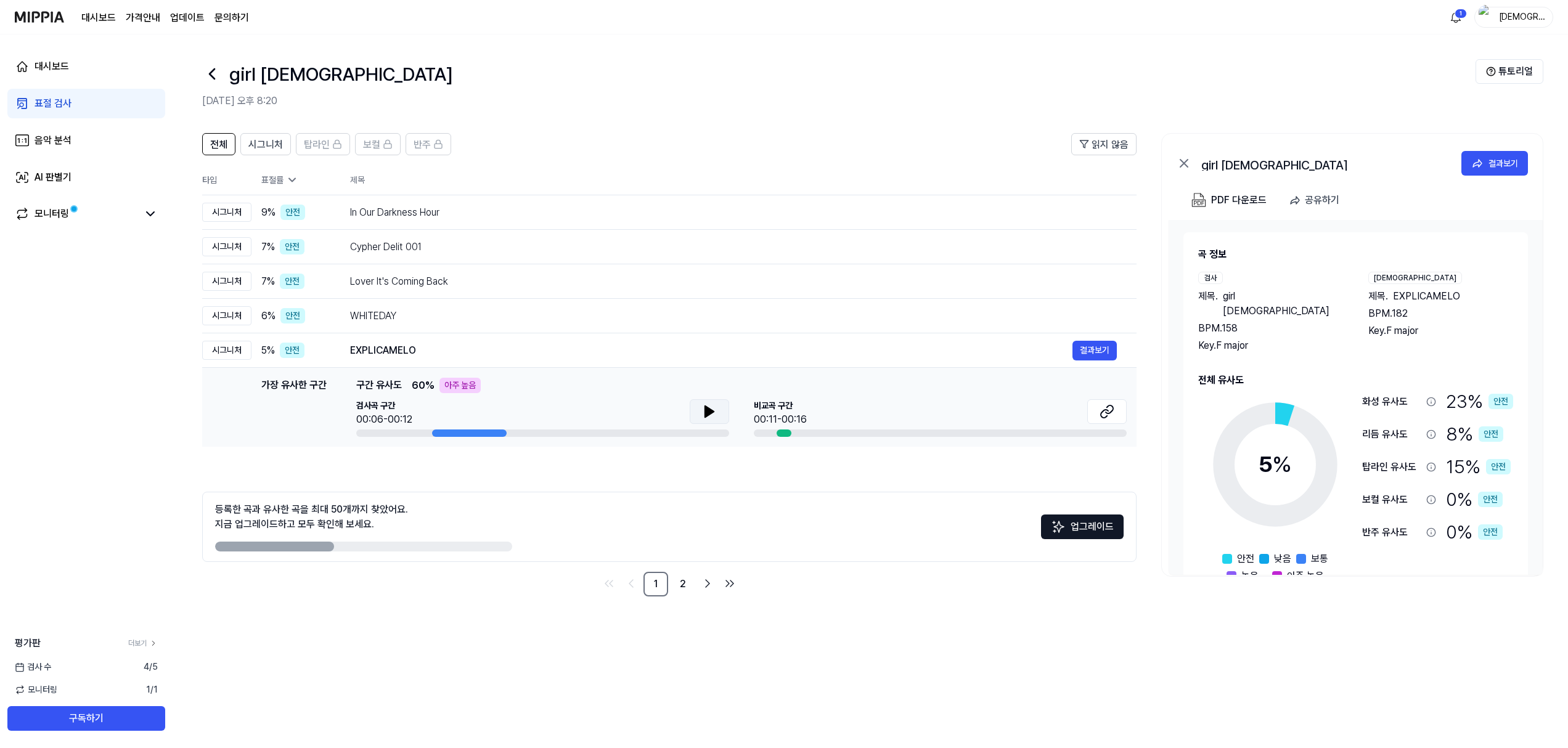
click at [708, 410] on icon at bounding box center [710, 411] width 9 height 11
click at [708, 410] on icon at bounding box center [709, 411] width 14 height 14
click at [685, 585] on link "2" at bounding box center [683, 584] width 25 height 25
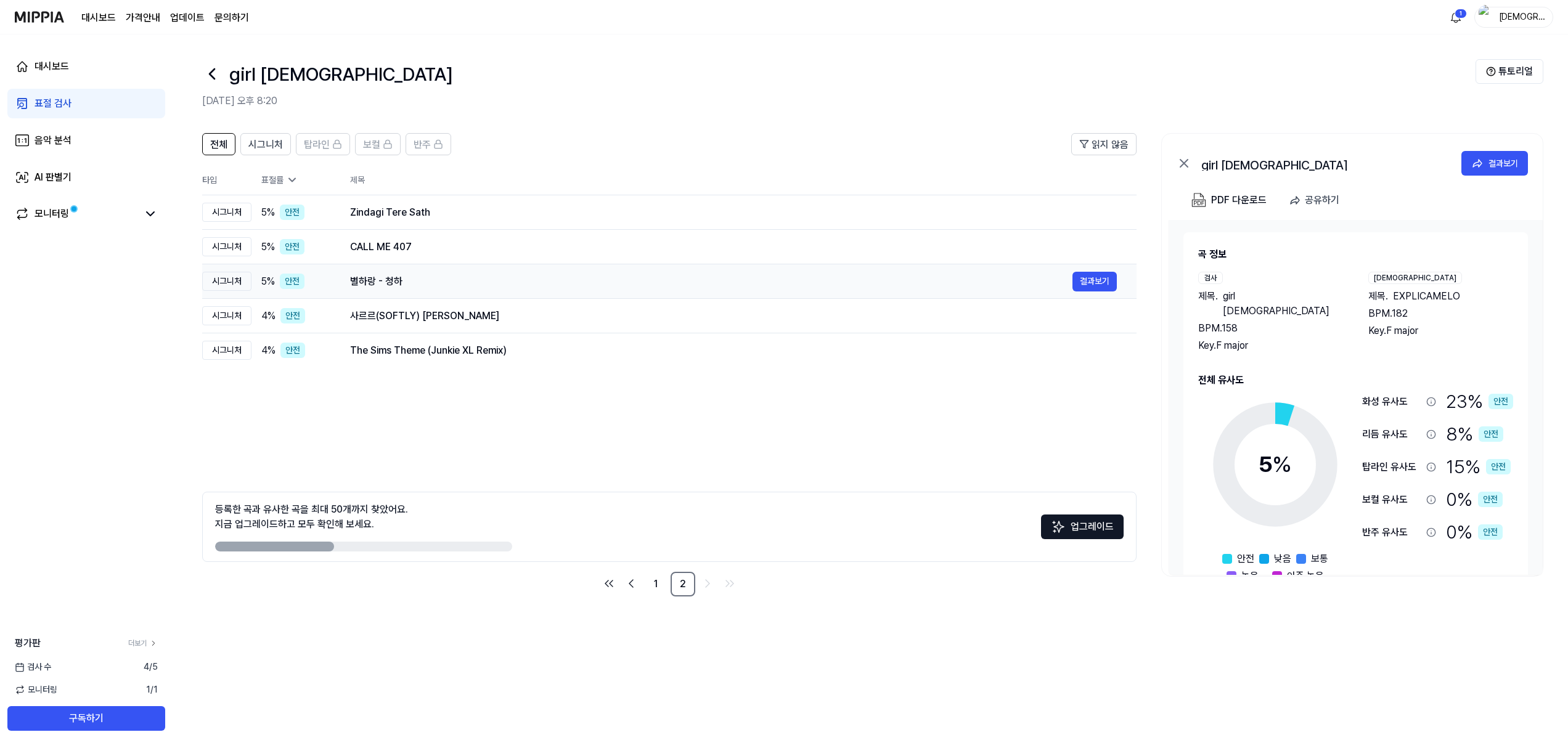
click at [395, 275] on div "별하랑 - 청하" at bounding box center [711, 281] width 722 height 14
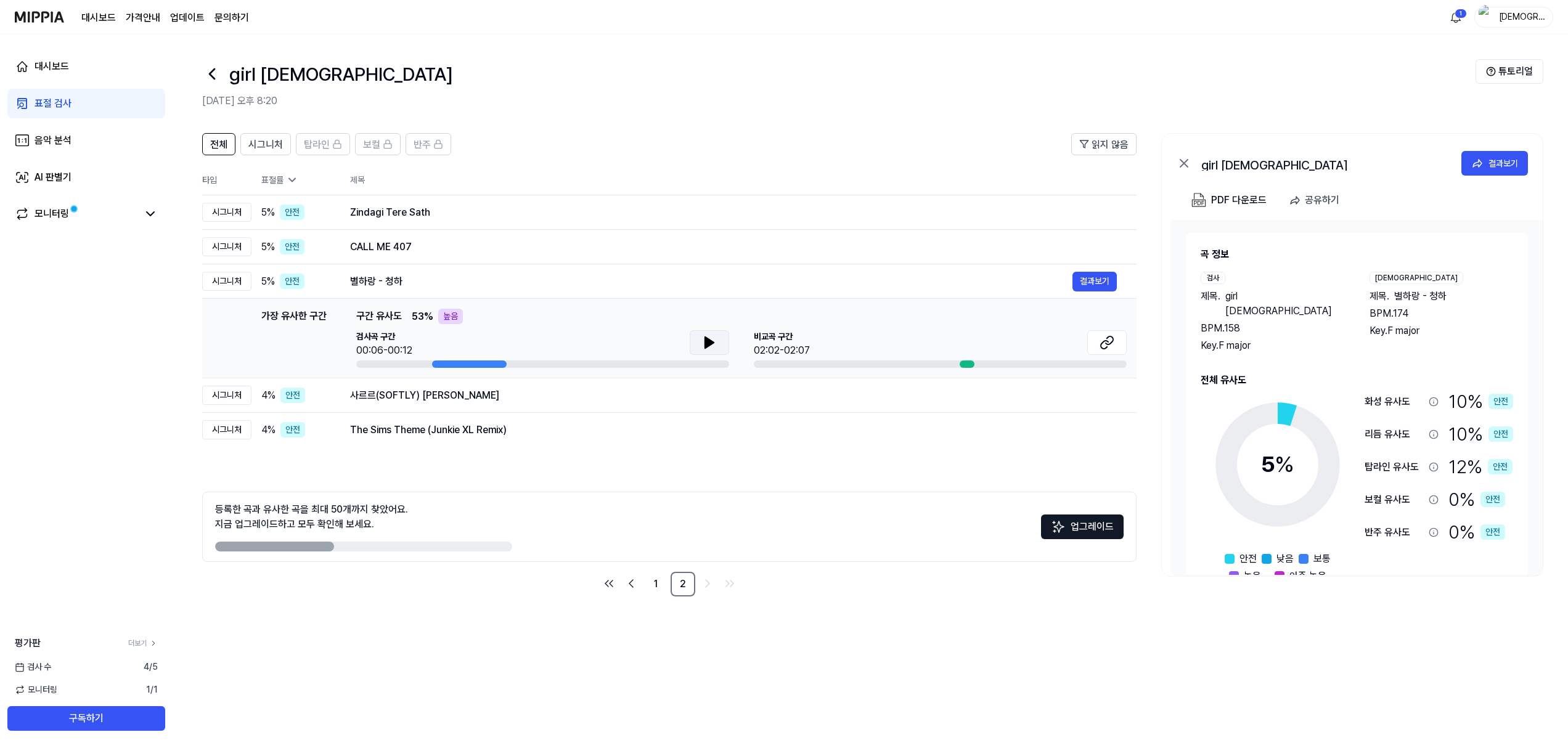
click at [710, 341] on icon at bounding box center [710, 342] width 9 height 11
click at [711, 340] on icon at bounding box center [711, 343] width 2 height 10
click at [1108, 344] on icon at bounding box center [1110, 340] width 7 height 8
click at [395, 219] on div "Zindagi Tere Sath" at bounding box center [711, 212] width 722 height 14
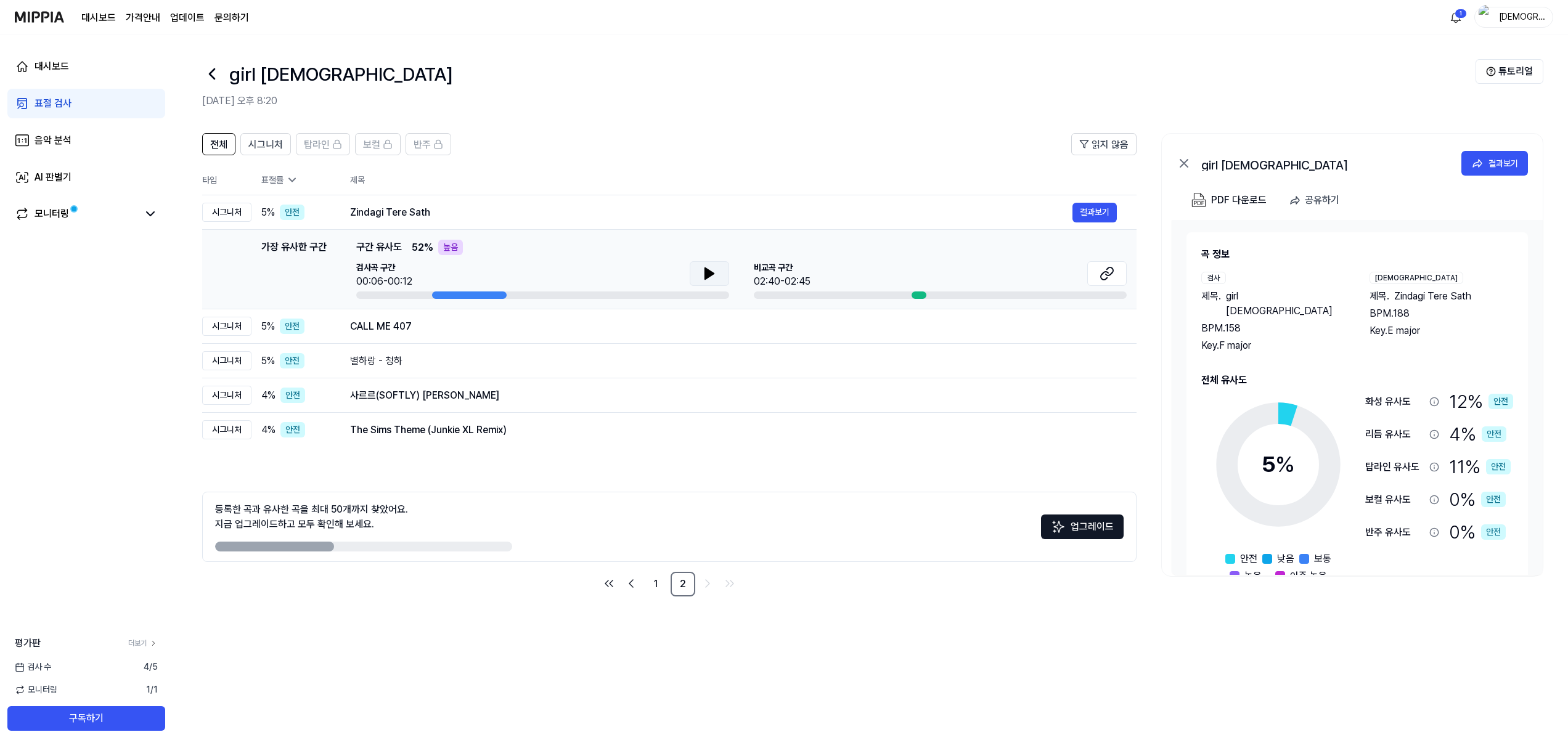
click at [698, 271] on button at bounding box center [709, 274] width 40 height 25
click at [711, 274] on icon at bounding box center [711, 274] width 2 height 10
click at [1108, 270] on icon at bounding box center [1107, 273] width 14 height 14
click at [395, 327] on div "CALL ME 407" at bounding box center [711, 327] width 722 height 14
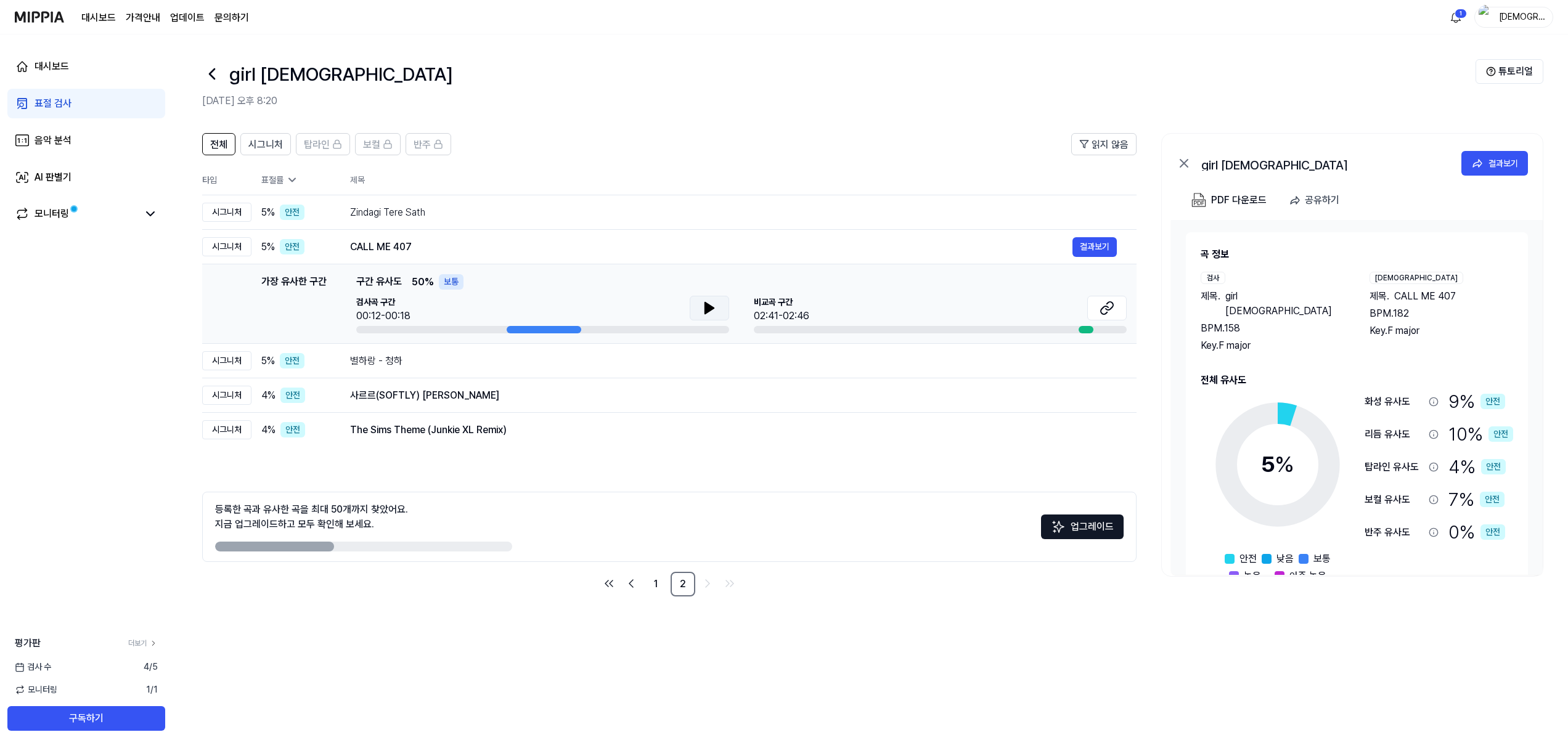
click at [706, 304] on icon at bounding box center [710, 308] width 9 height 11
click at [714, 309] on icon at bounding box center [709, 308] width 14 height 14
click at [1106, 311] on icon at bounding box center [1107, 308] width 14 height 14
click at [406, 400] on div "사르르(SOFTLY) 캐이윌" at bounding box center [711, 395] width 722 height 14
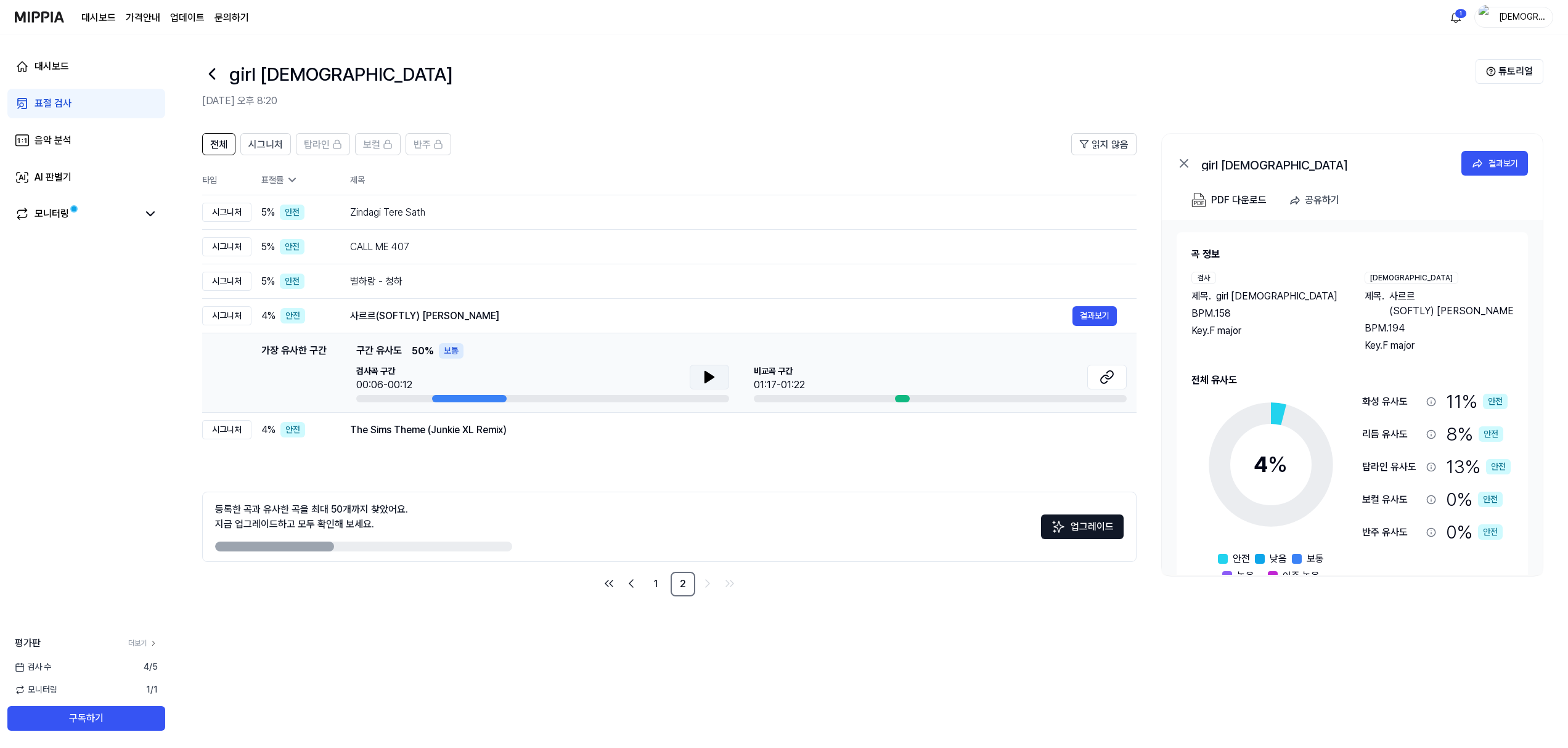
click at [716, 374] on button at bounding box center [709, 377] width 40 height 25
click at [1094, 373] on button at bounding box center [1107, 377] width 40 height 25
click at [401, 426] on div "The Sims Theme (Junkie XL Remix)" at bounding box center [711, 430] width 722 height 14
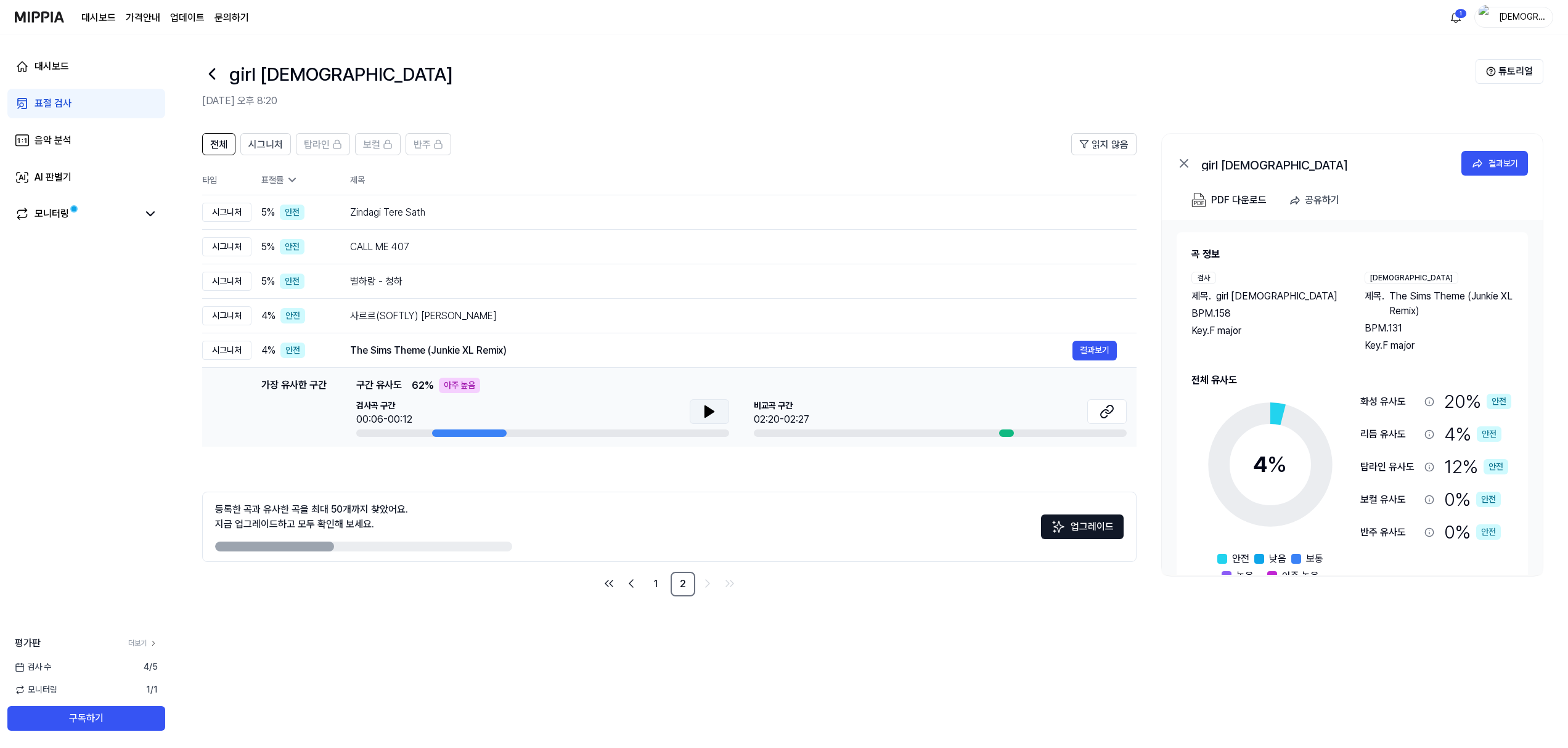
click at [706, 418] on icon at bounding box center [709, 411] width 14 height 14
click at [706, 416] on icon at bounding box center [706, 412] width 2 height 10
click at [416, 281] on div "별하랑 - 청하" at bounding box center [711, 281] width 722 height 14
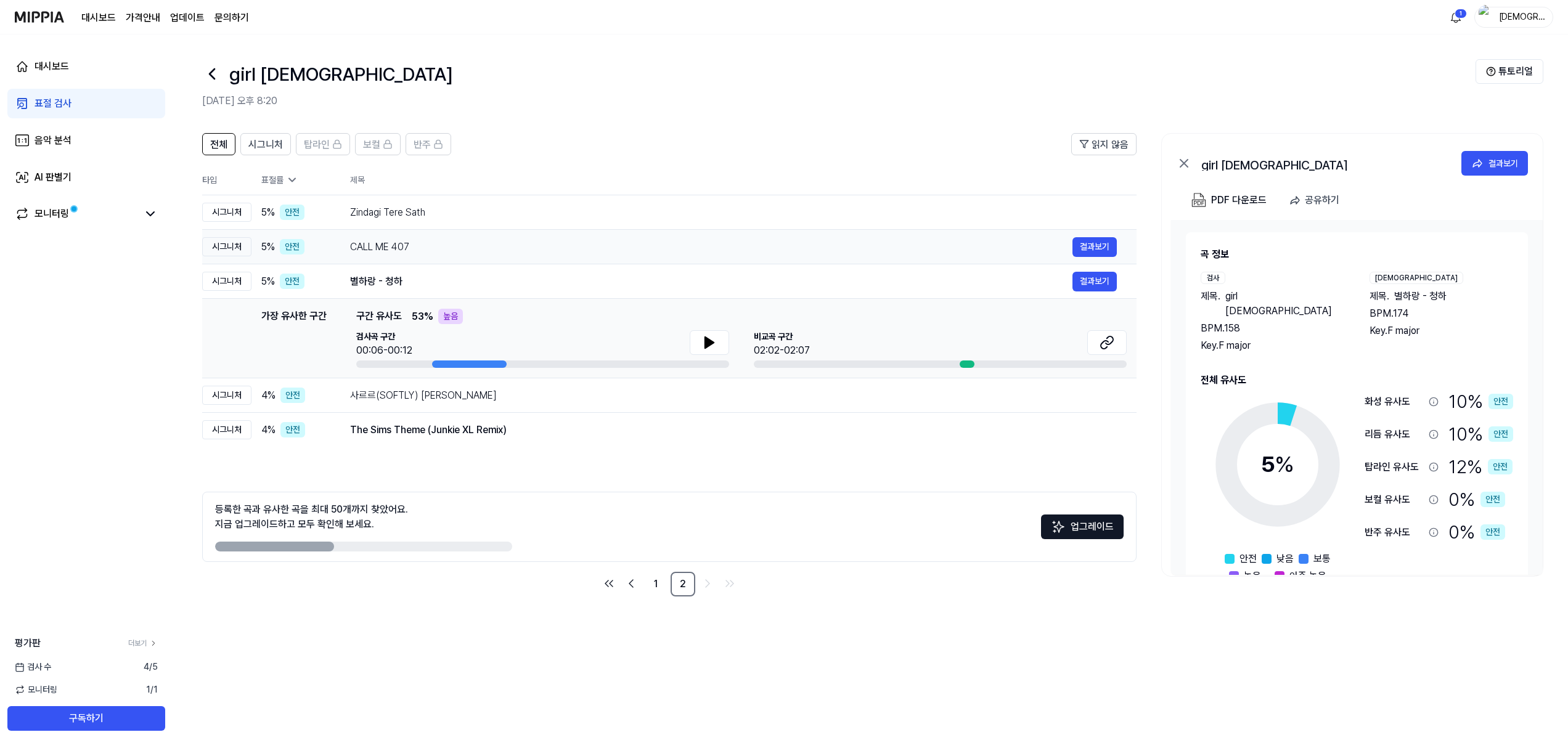
click at [429, 259] on td "CALL ME 407 결과보기" at bounding box center [733, 247] width 806 height 35
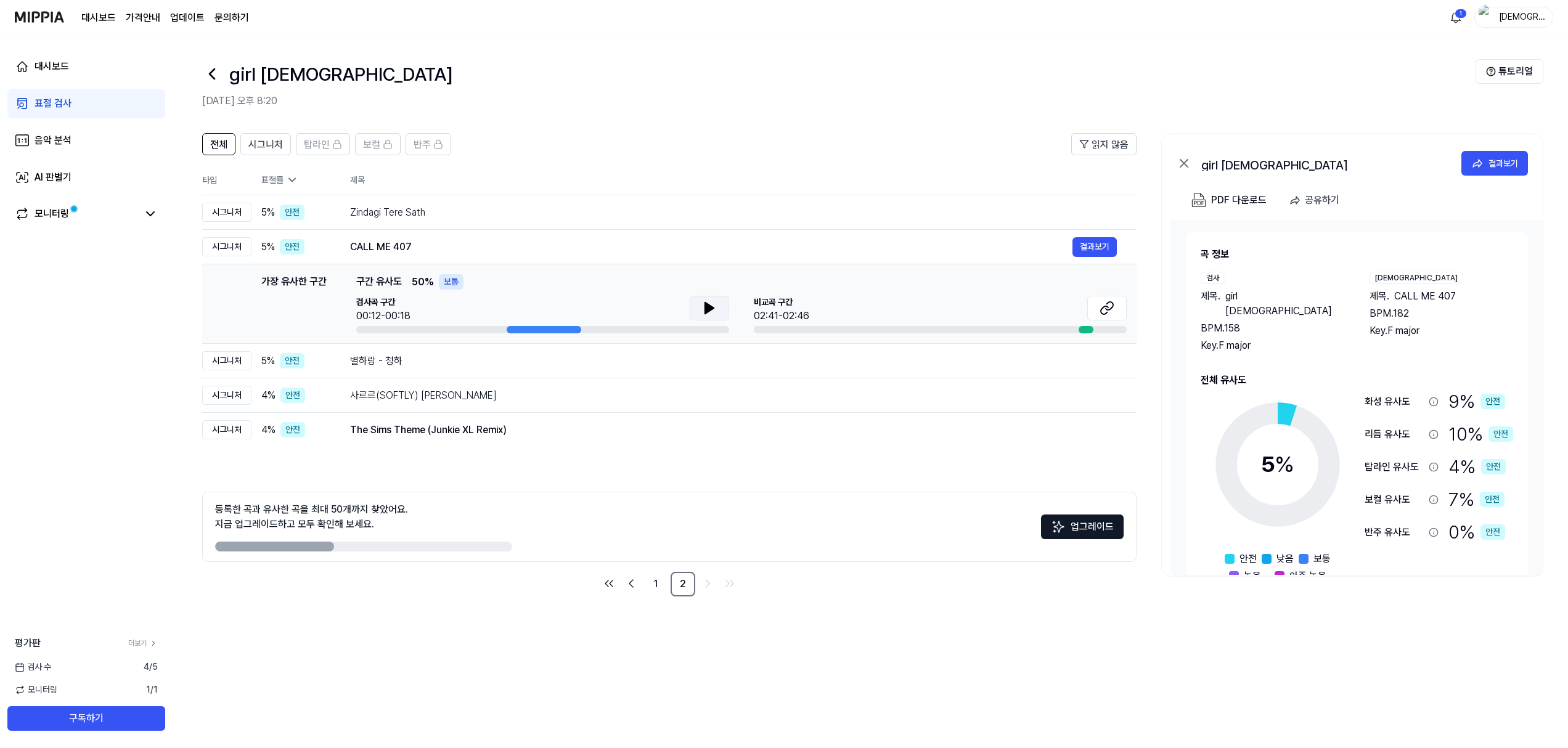
click at [719, 311] on button at bounding box center [709, 308] width 40 height 25
click at [713, 308] on icon at bounding box center [711, 309] width 2 height 10
click at [495, 217] on div "Zindagi Tere Sath" at bounding box center [711, 212] width 722 height 14
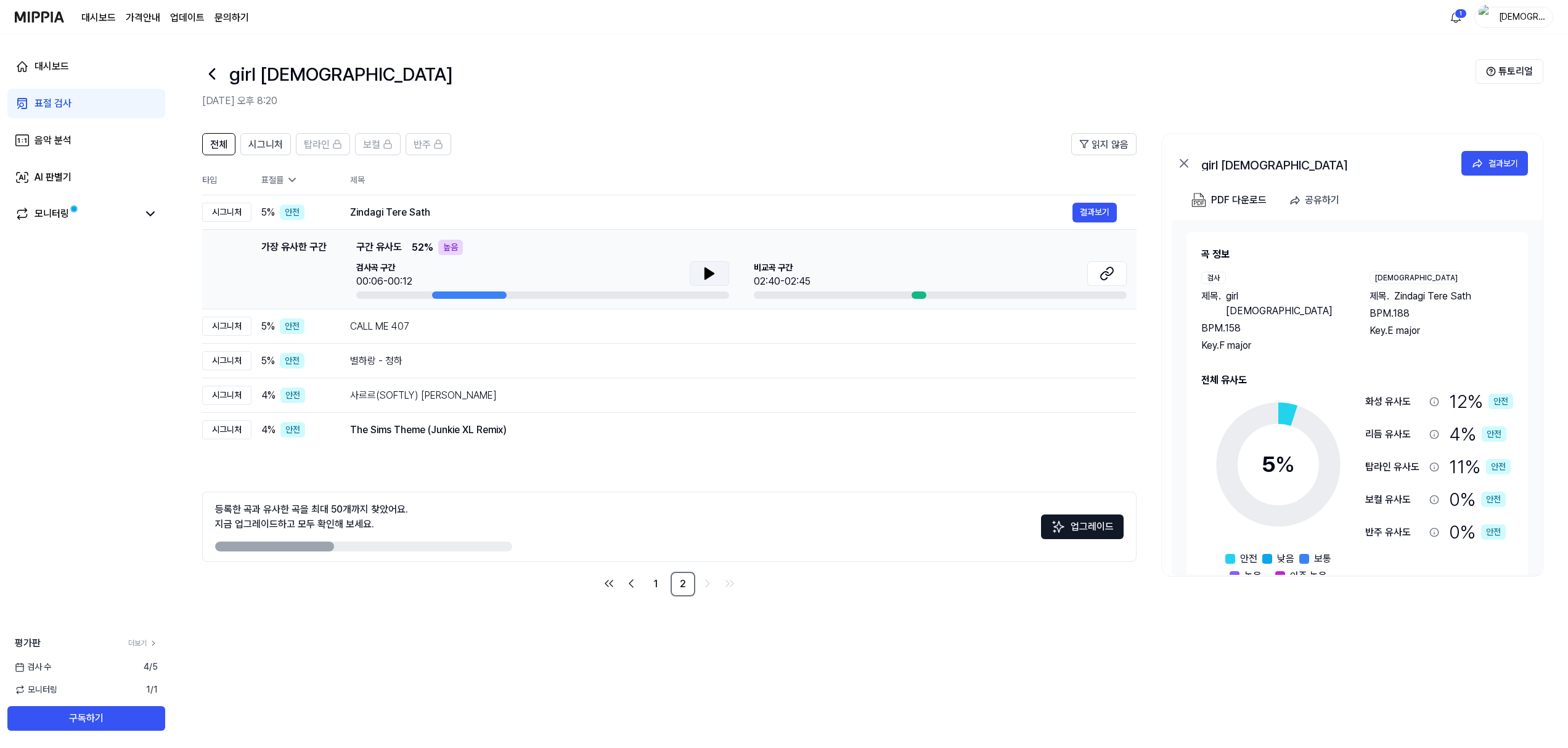
click at [702, 273] on icon at bounding box center [709, 273] width 14 height 14
click at [573, 390] on div "사르르(SOFTLY) 캐이윌" at bounding box center [711, 395] width 722 height 14
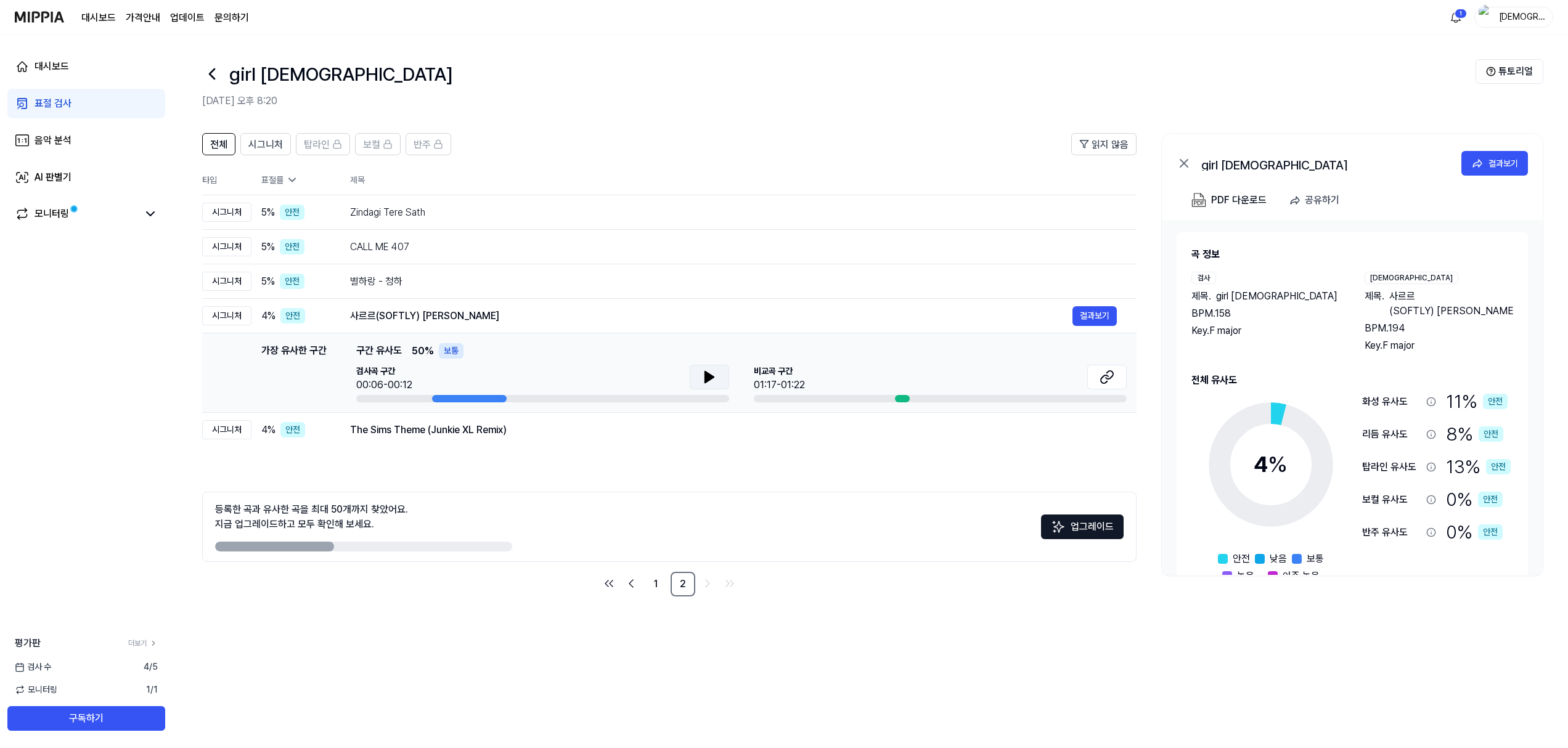
click at [712, 377] on icon at bounding box center [710, 377] width 9 height 11
click at [712, 377] on icon at bounding box center [711, 377] width 2 height 10
click at [622, 439] on div "The Sims Theme (Junkie XL Remix) 결과보기" at bounding box center [733, 430] width 767 height 20
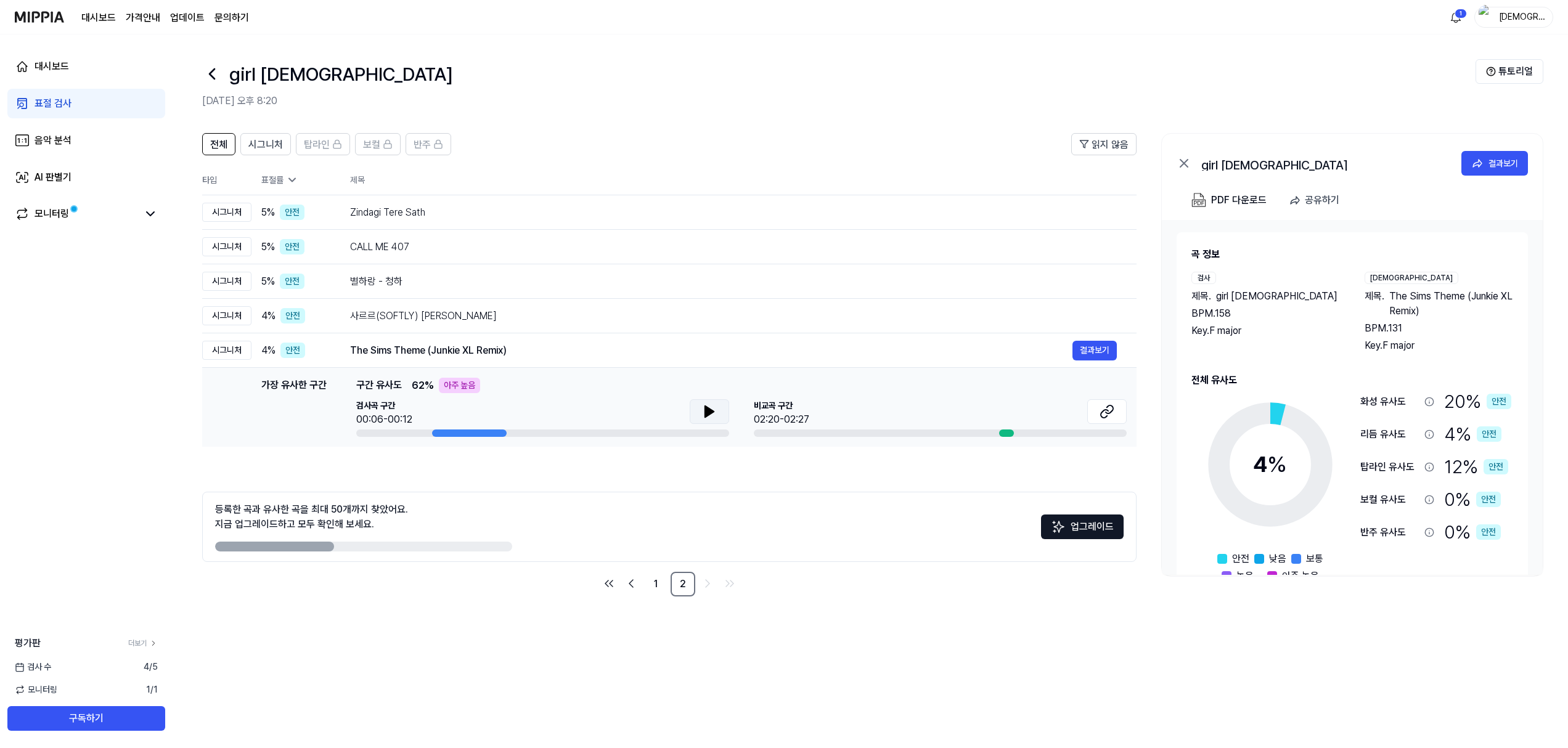
click at [698, 410] on button at bounding box center [709, 412] width 40 height 25
click at [706, 410] on icon at bounding box center [706, 412] width 2 height 10
click at [658, 583] on link "1" at bounding box center [656, 584] width 25 height 25
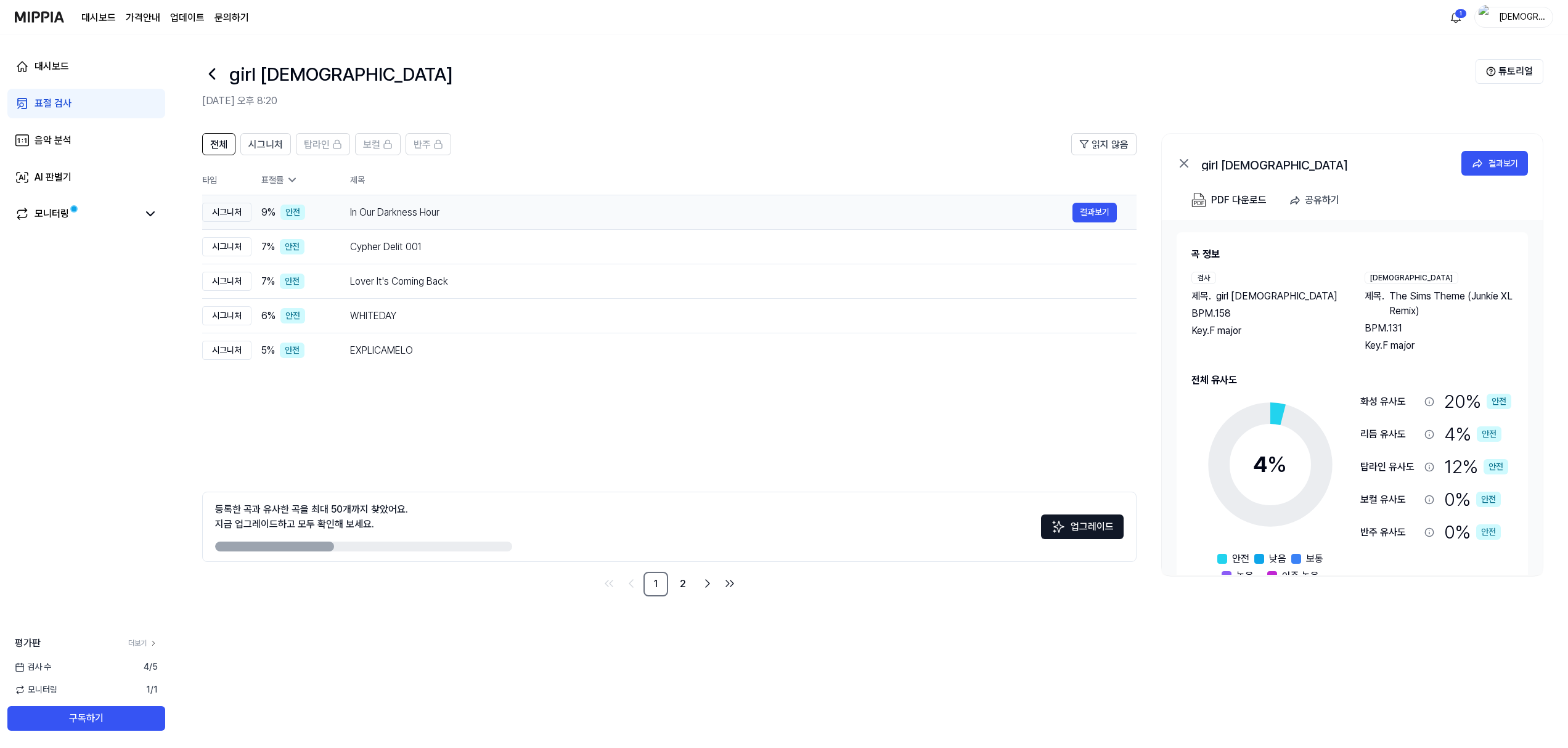
click at [405, 218] on div "In Our Darkness Hour" at bounding box center [711, 212] width 722 height 14
